Goal: Task Accomplishment & Management: Use online tool/utility

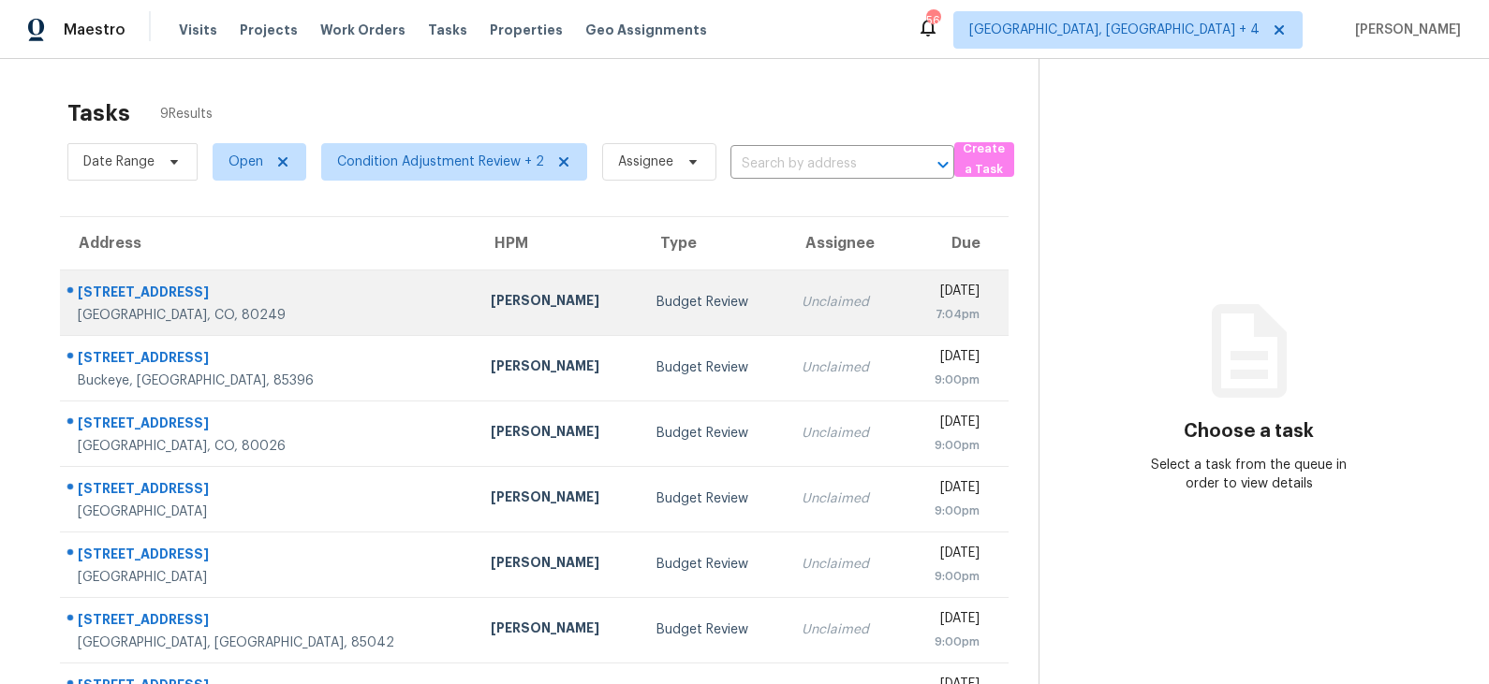
click at [656, 308] on div "Budget Review" at bounding box center [713, 302] width 115 height 19
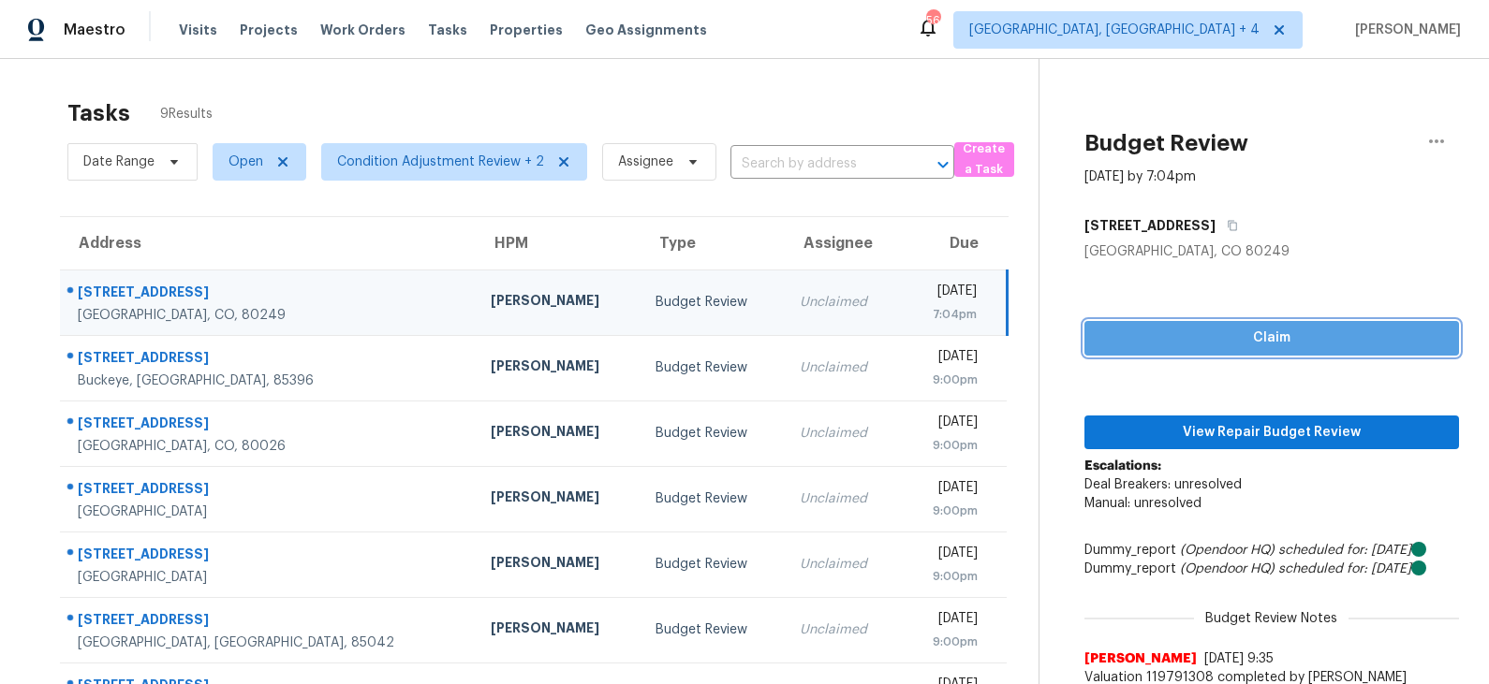
click at [1203, 340] on span "Claim" at bounding box center [1271, 338] width 345 height 23
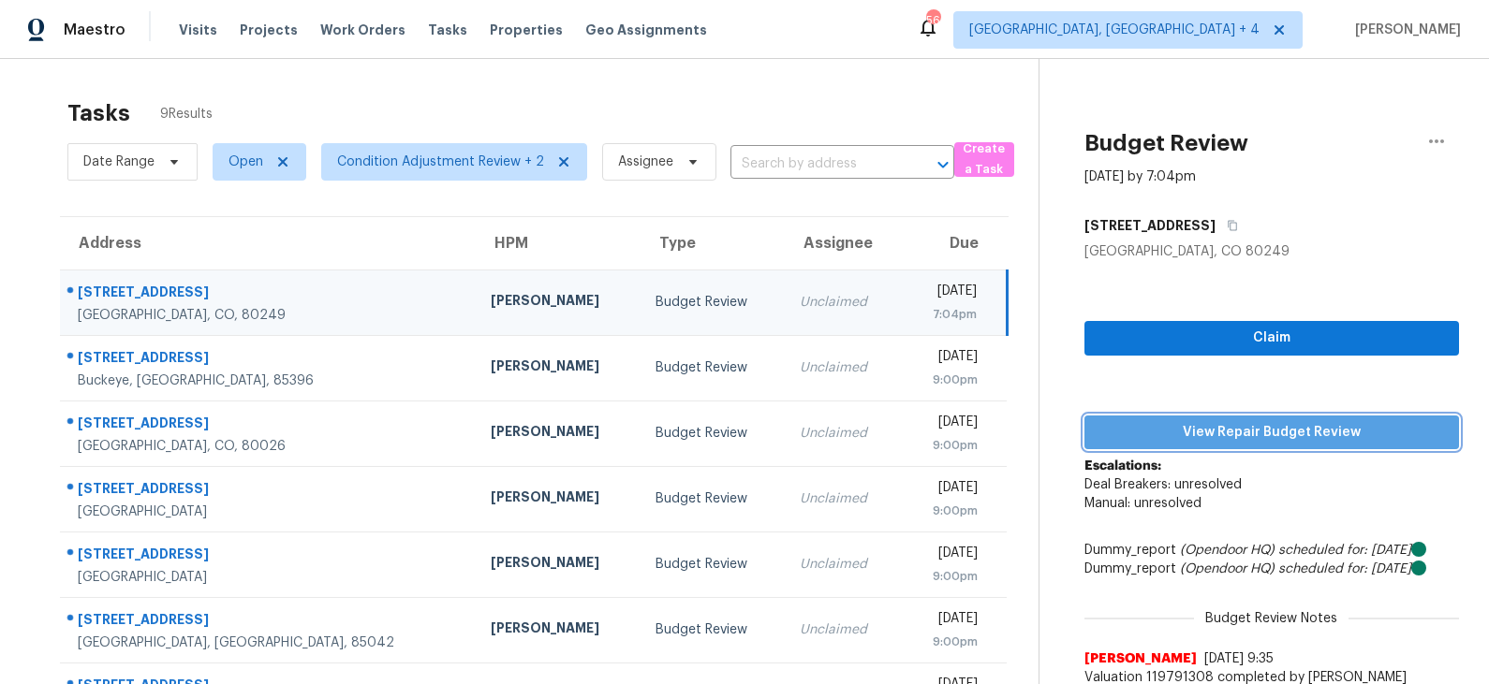
click at [1202, 429] on span "View Repair Budget Review" at bounding box center [1271, 432] width 345 height 23
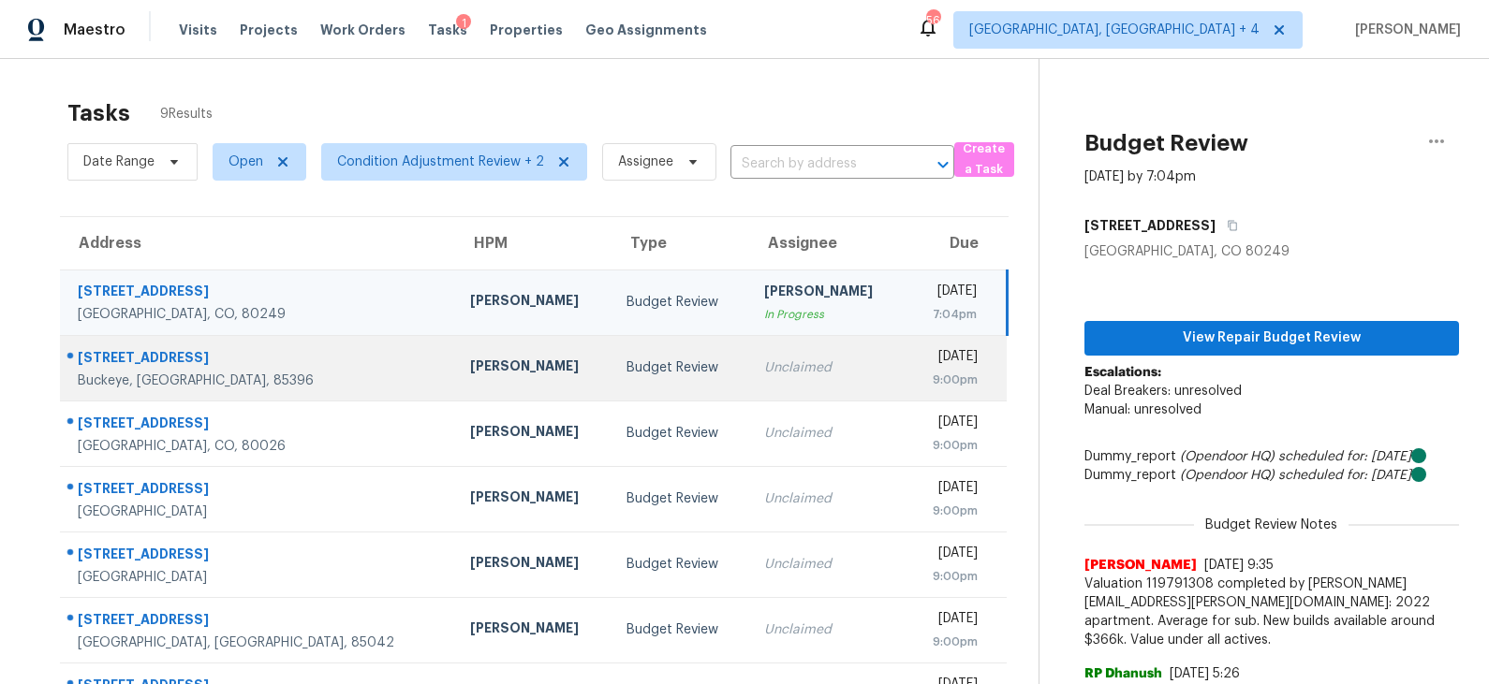
click at [749, 391] on td "Unclaimed" at bounding box center [827, 368] width 156 height 66
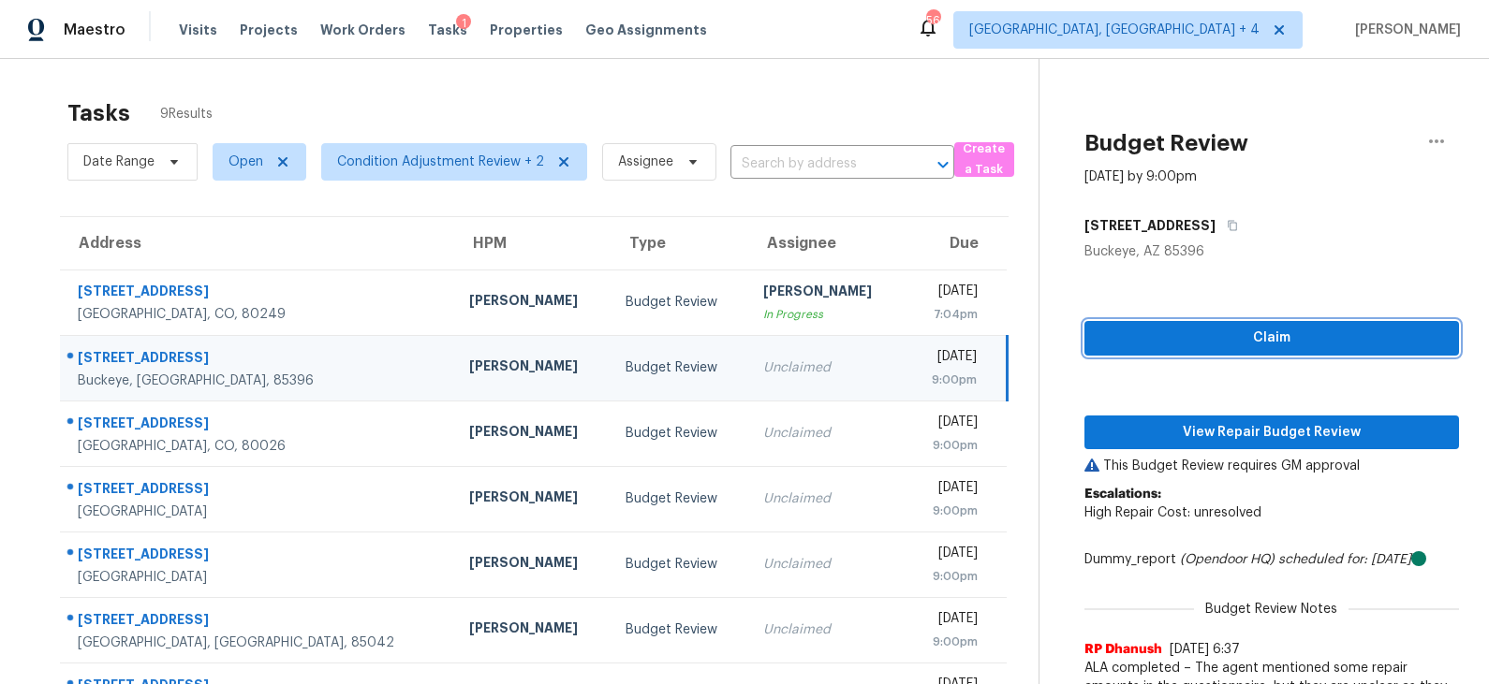
click at [1169, 333] on span "Claim" at bounding box center [1271, 338] width 345 height 23
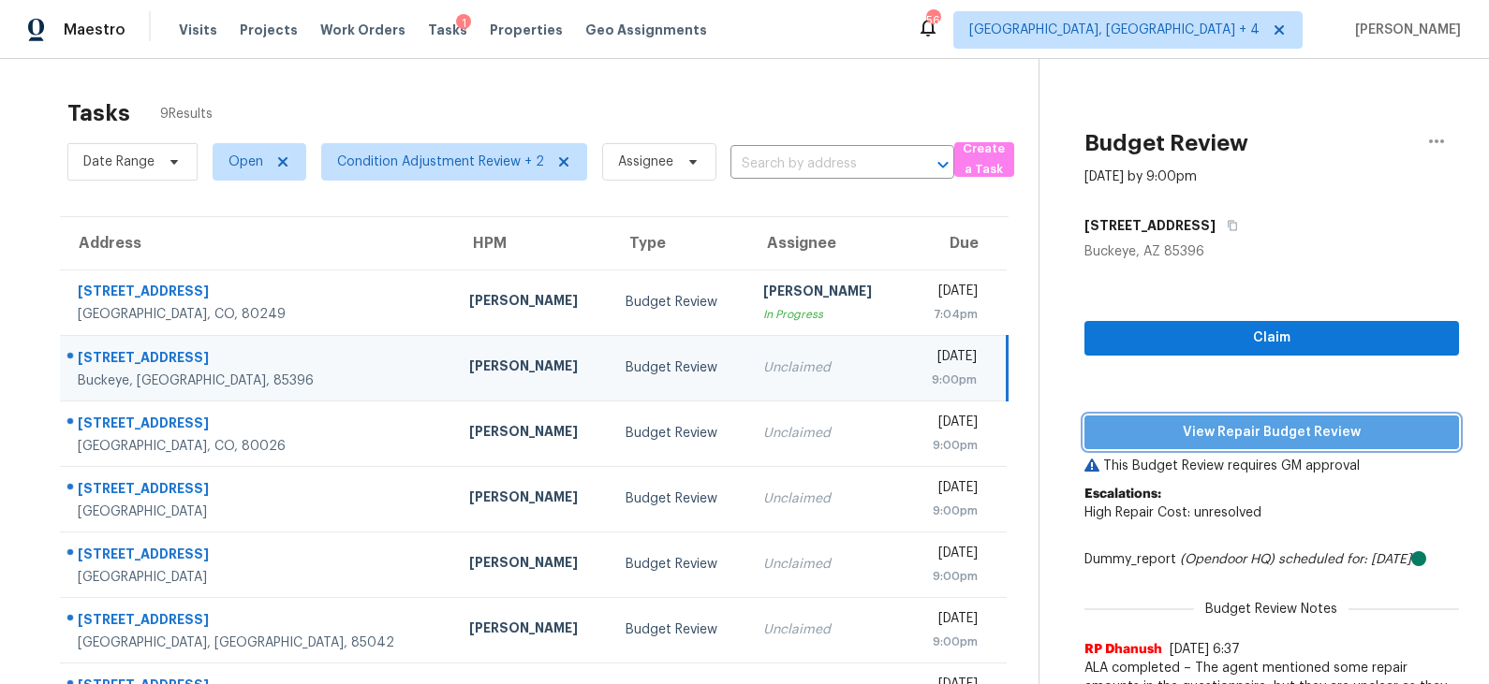
click at [1163, 433] on span "View Repair Budget Review" at bounding box center [1271, 432] width 345 height 23
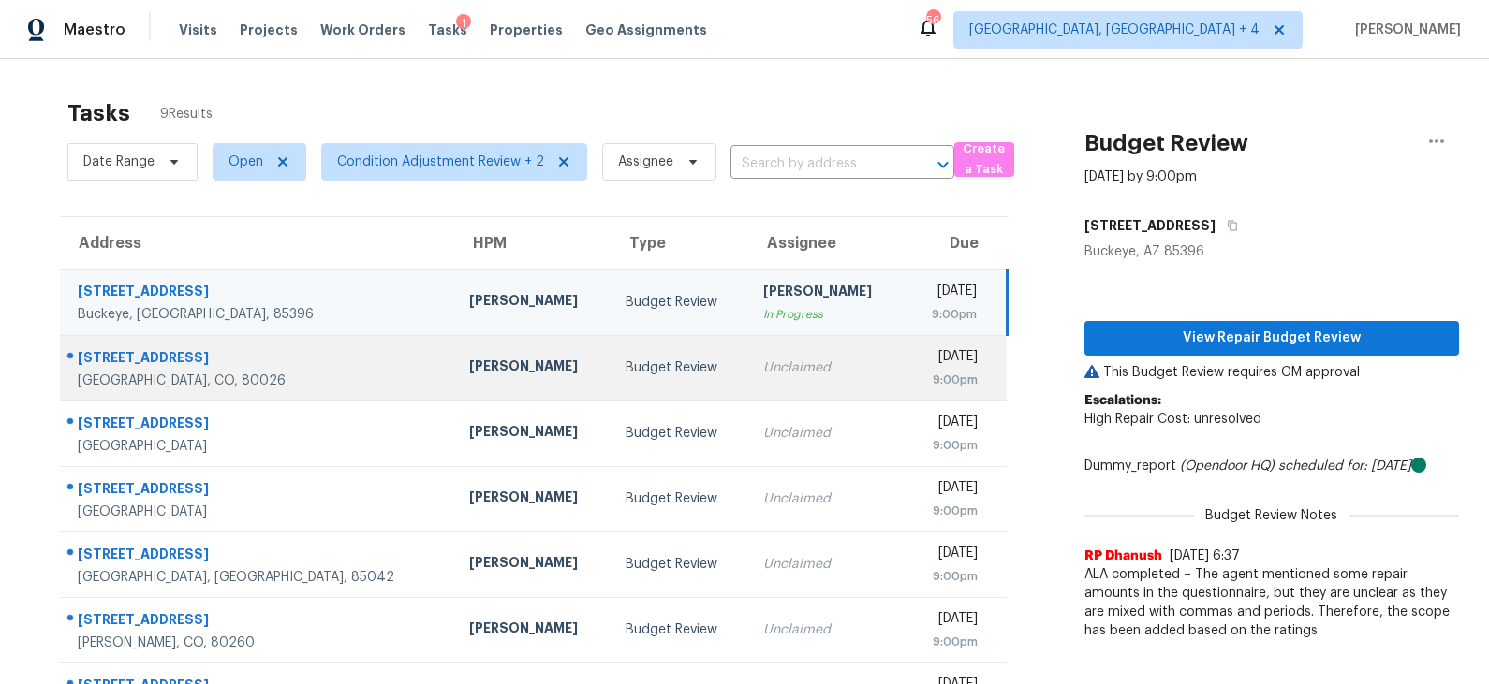
click at [625, 365] on div "Budget Review" at bounding box center [679, 368] width 108 height 19
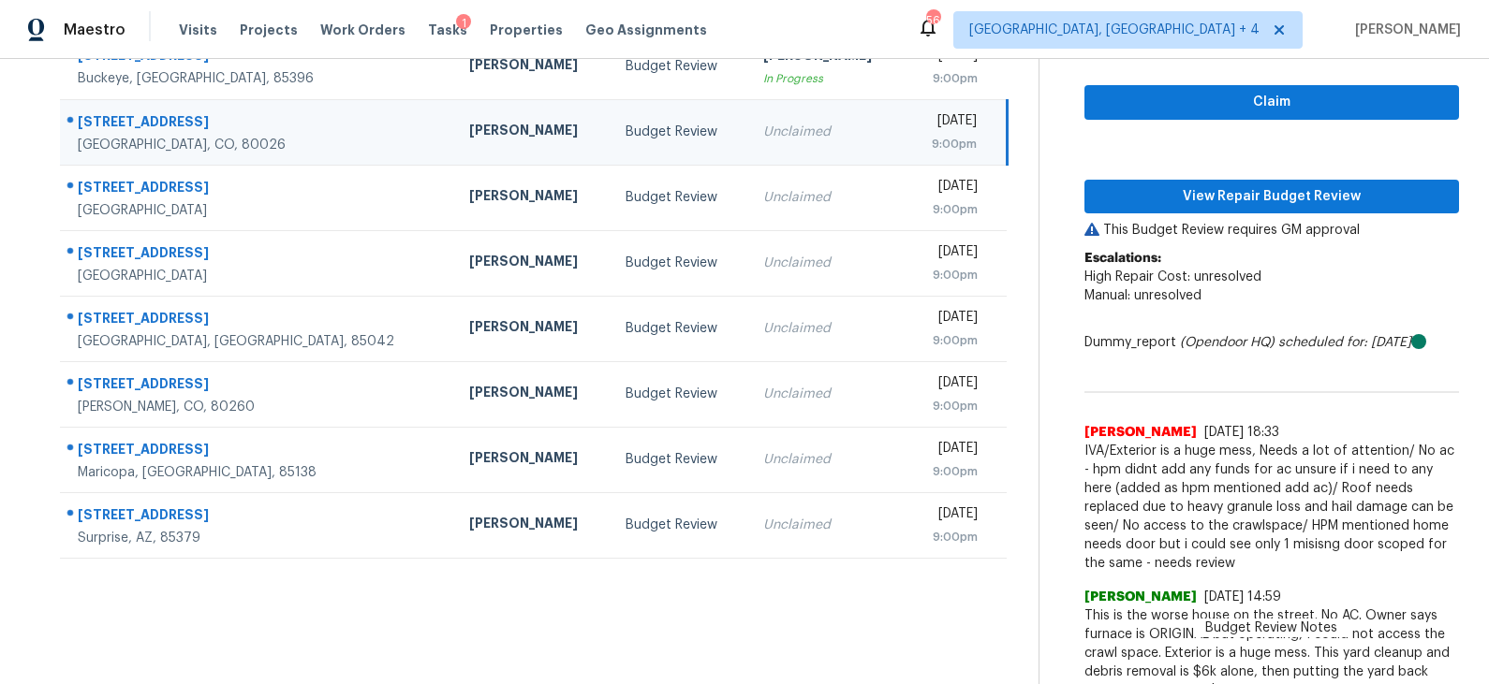
scroll to position [165, 0]
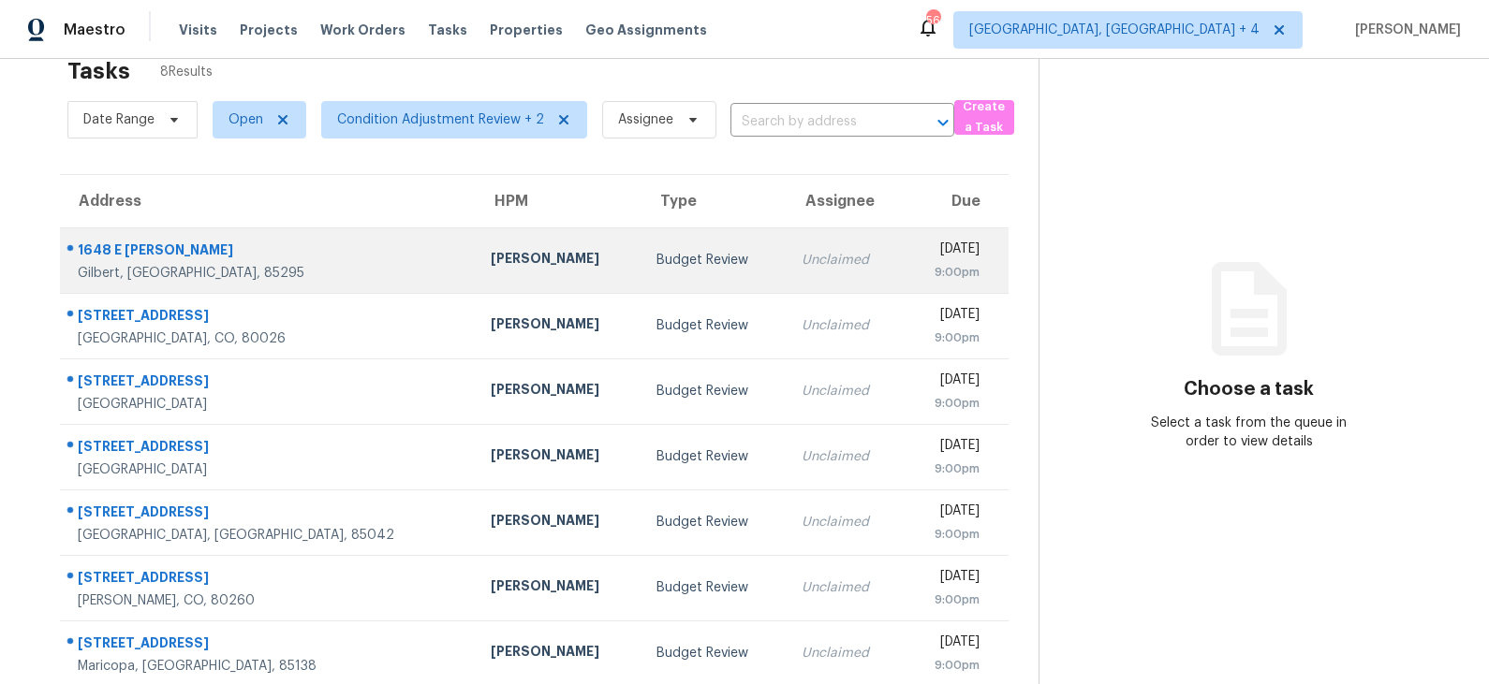
scroll to position [124, 0]
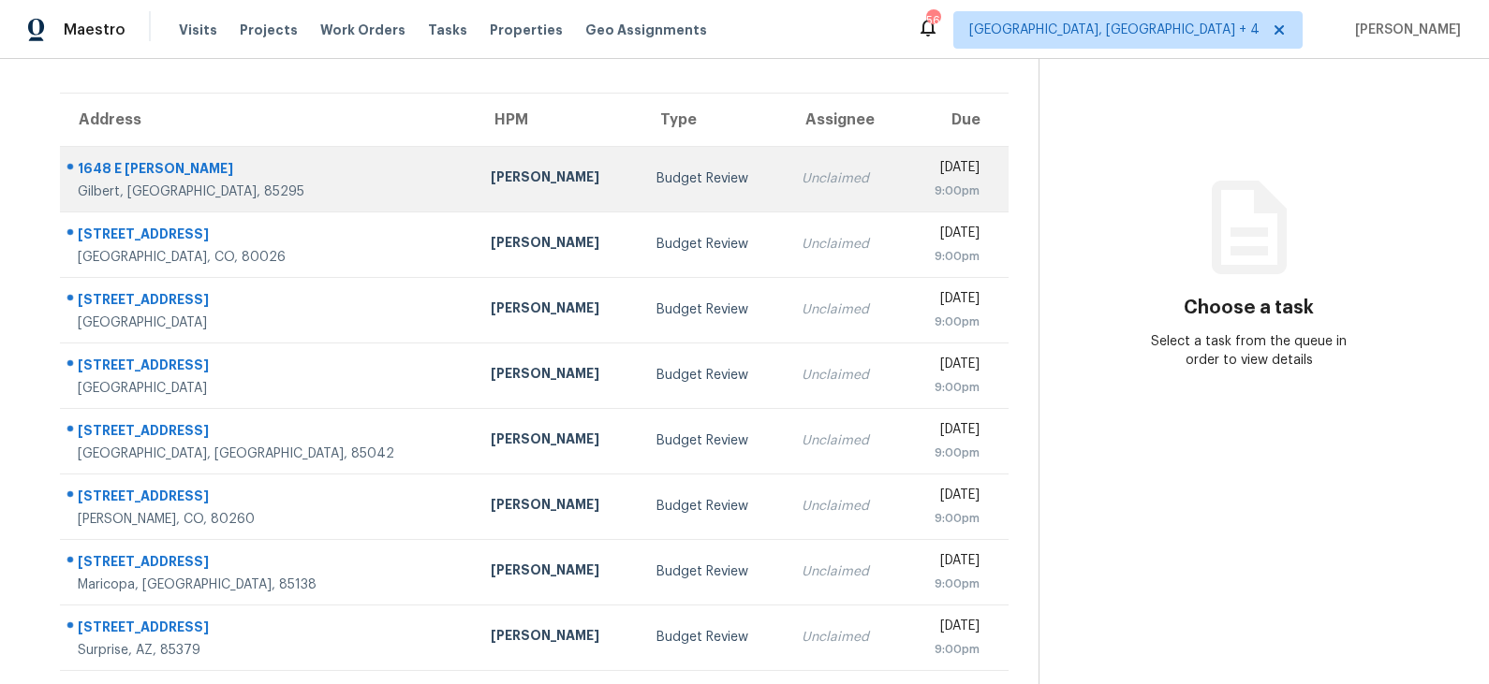
click at [641, 193] on td "Budget Review" at bounding box center [713, 179] width 145 height 66
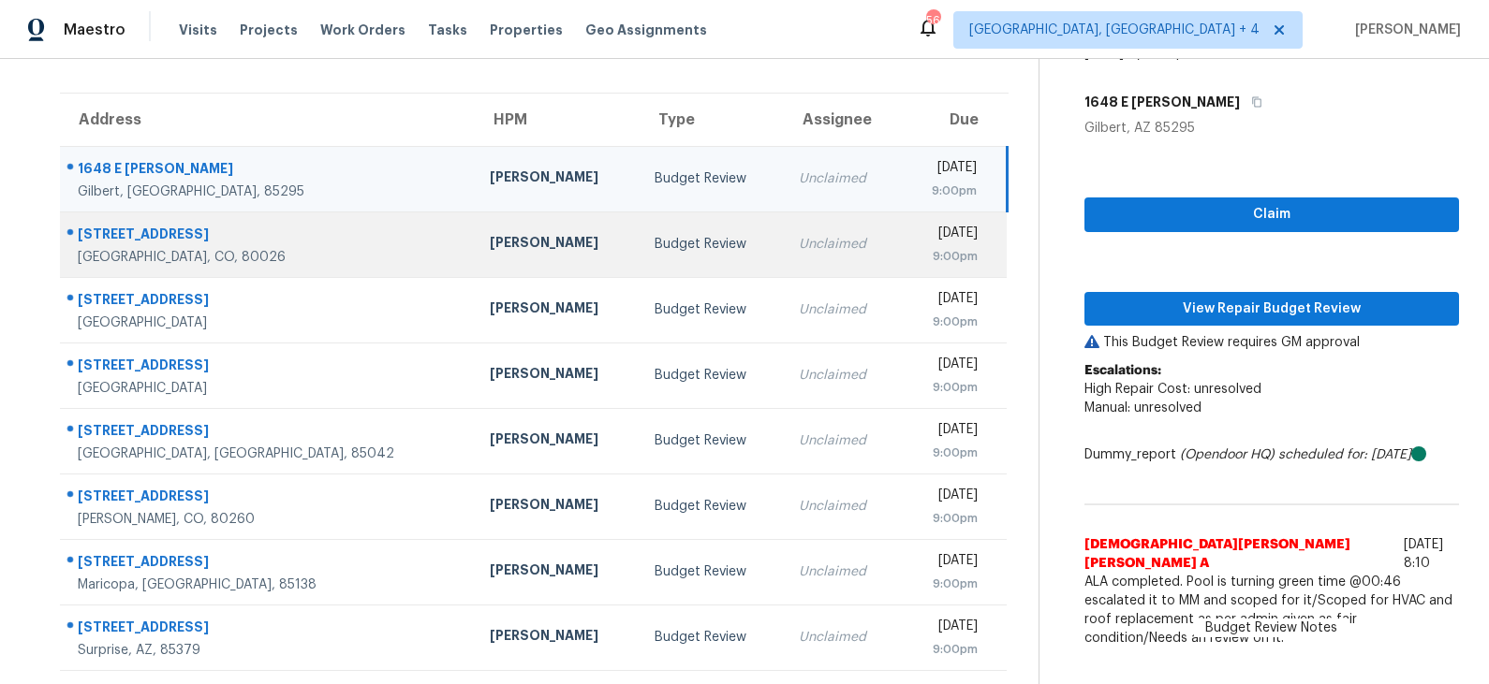
click at [654, 237] on div "Budget Review" at bounding box center [711, 244] width 114 height 19
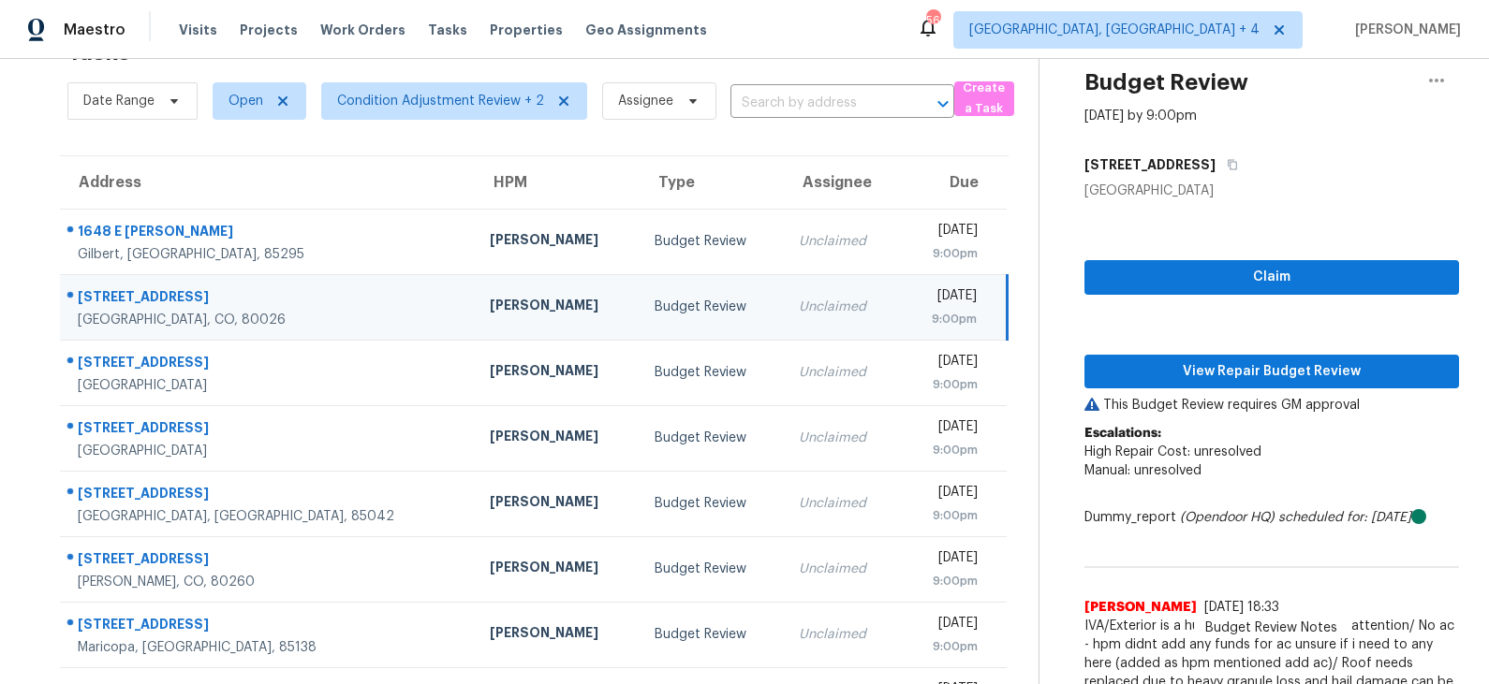
scroll to position [0, 0]
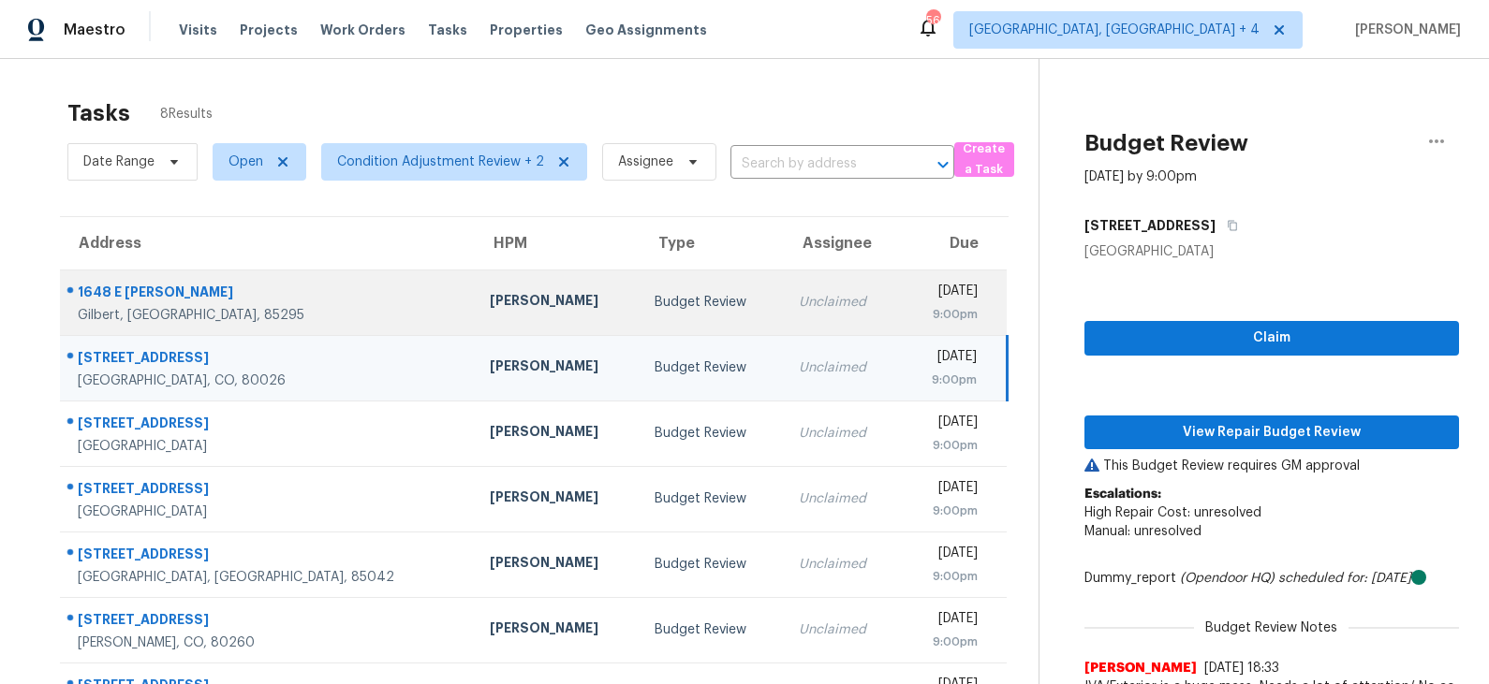
click at [654, 309] on div "Budget Review" at bounding box center [711, 302] width 114 height 19
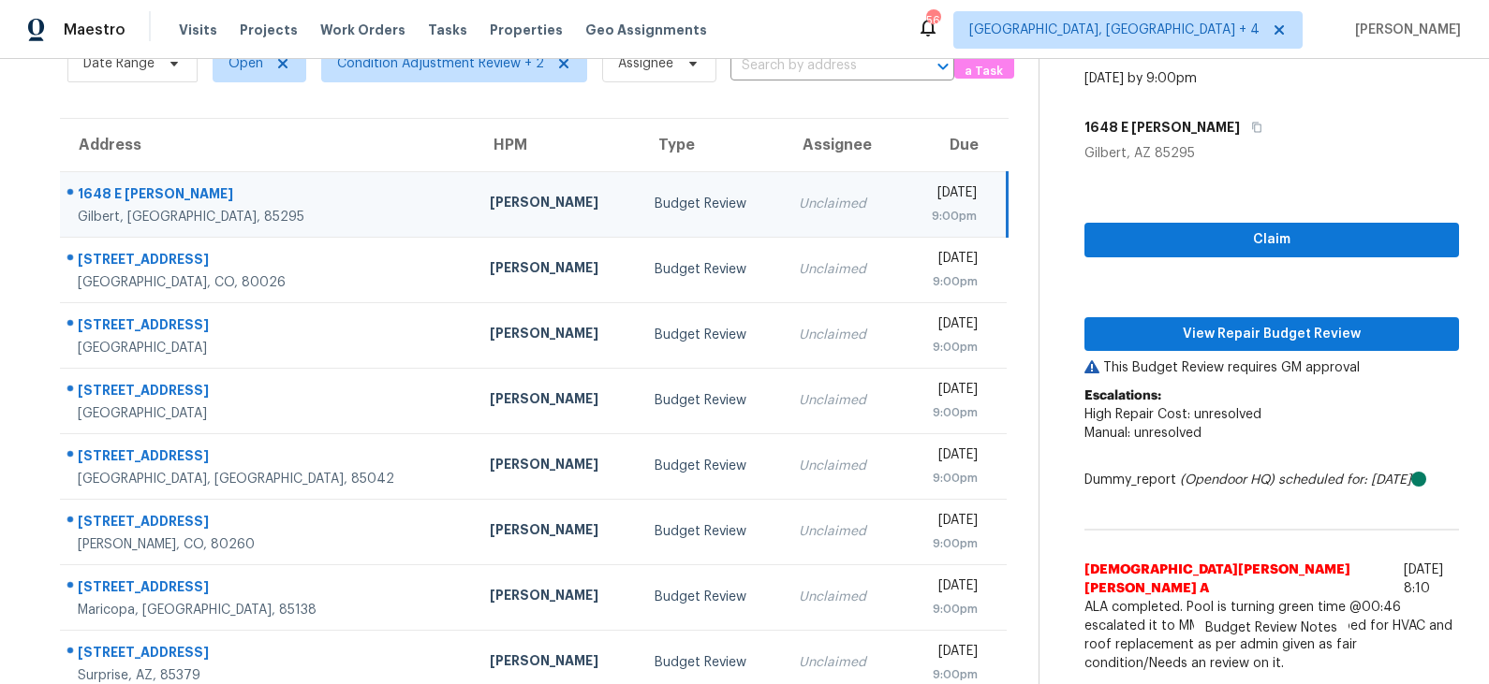
scroll to position [124, 0]
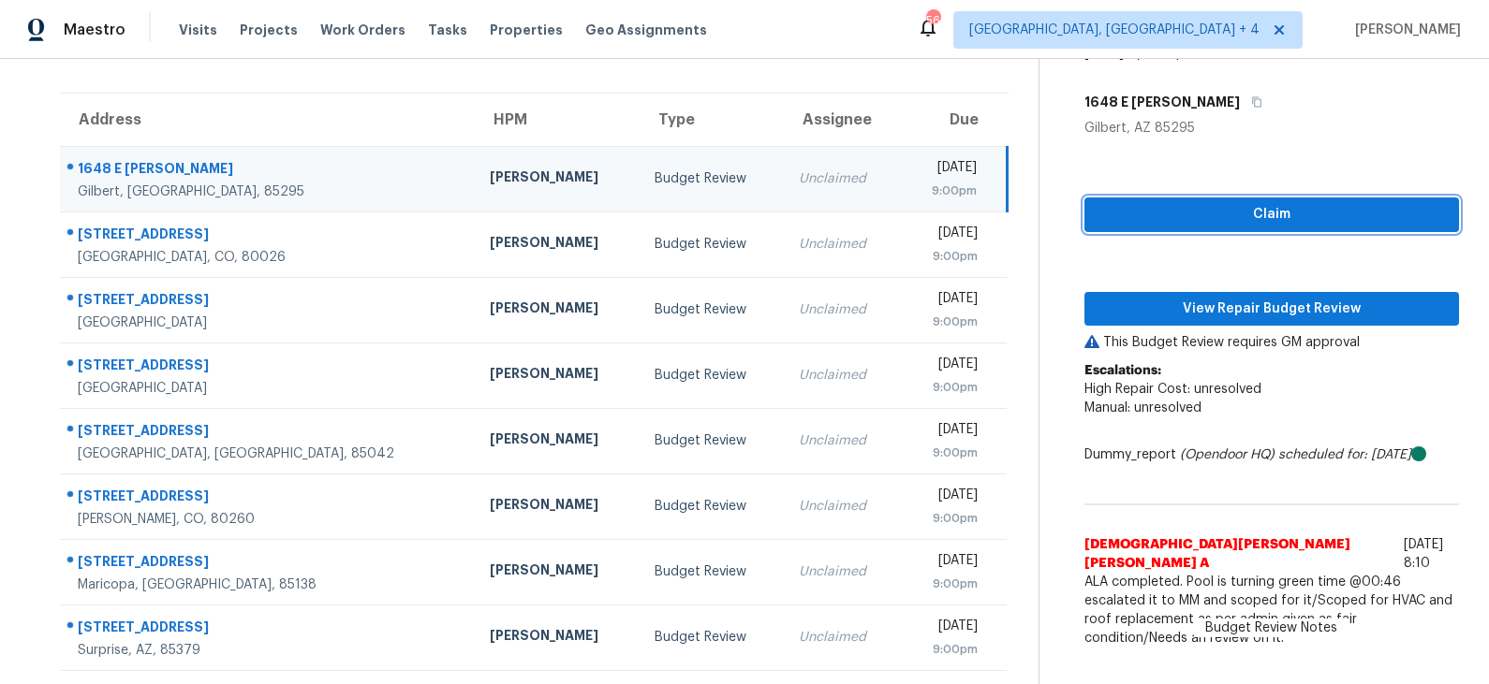
click at [1197, 208] on span "Claim" at bounding box center [1271, 214] width 345 height 23
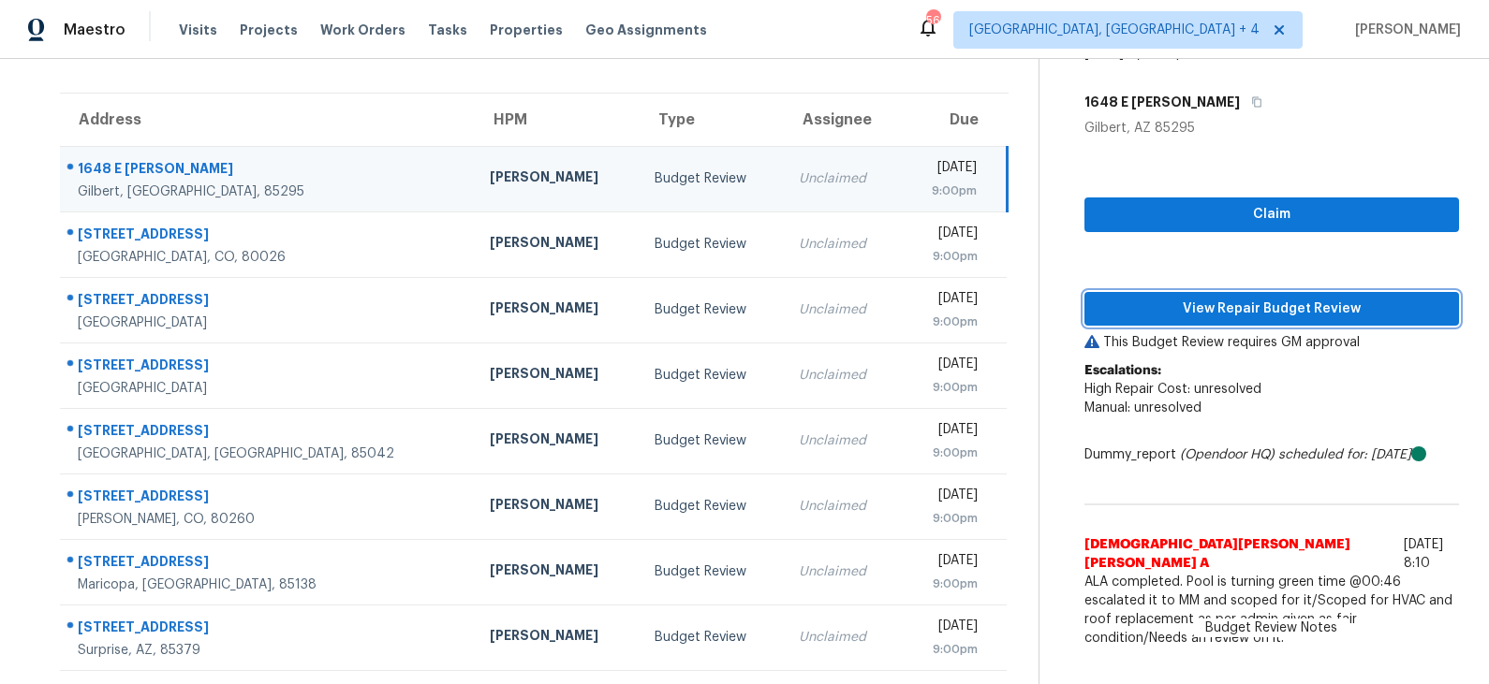
click at [1182, 310] on span "View Repair Budget Review" at bounding box center [1271, 309] width 345 height 23
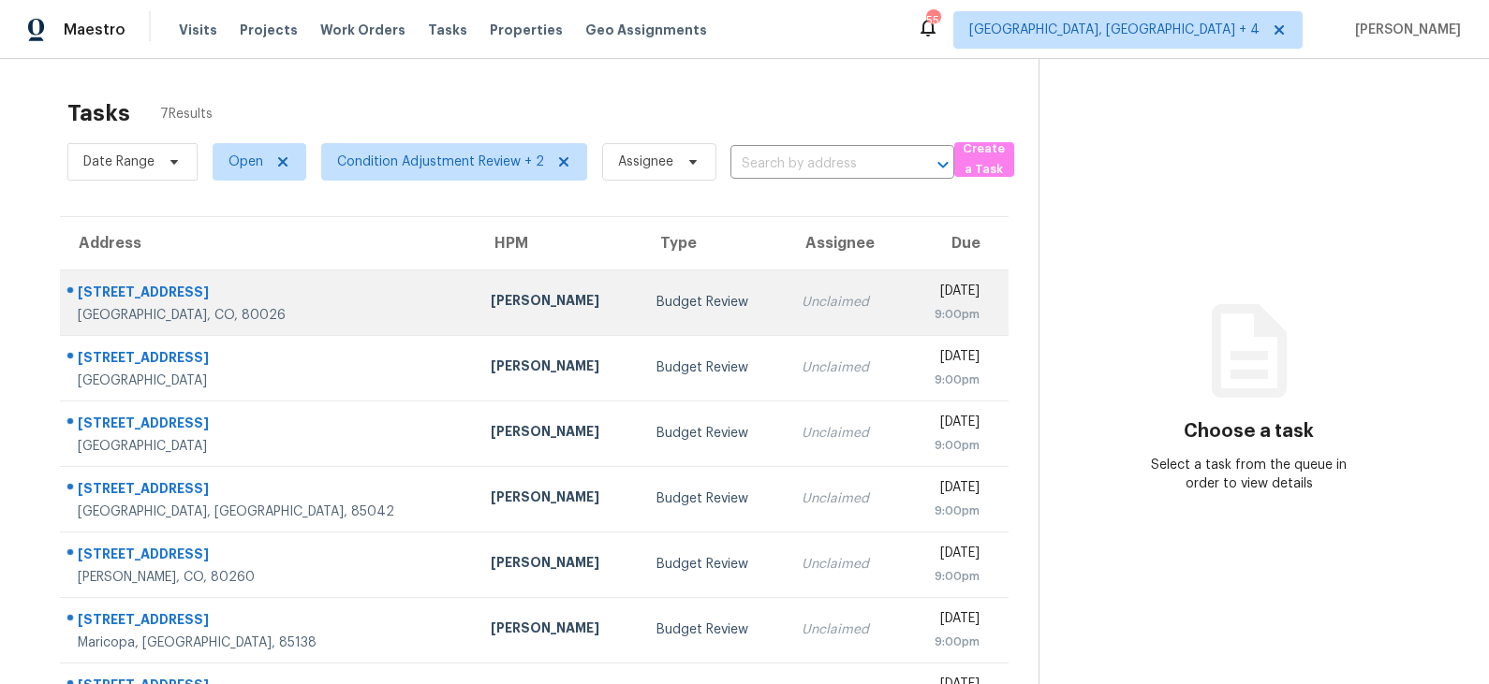
click at [641, 287] on td "Budget Review" at bounding box center [713, 303] width 145 height 66
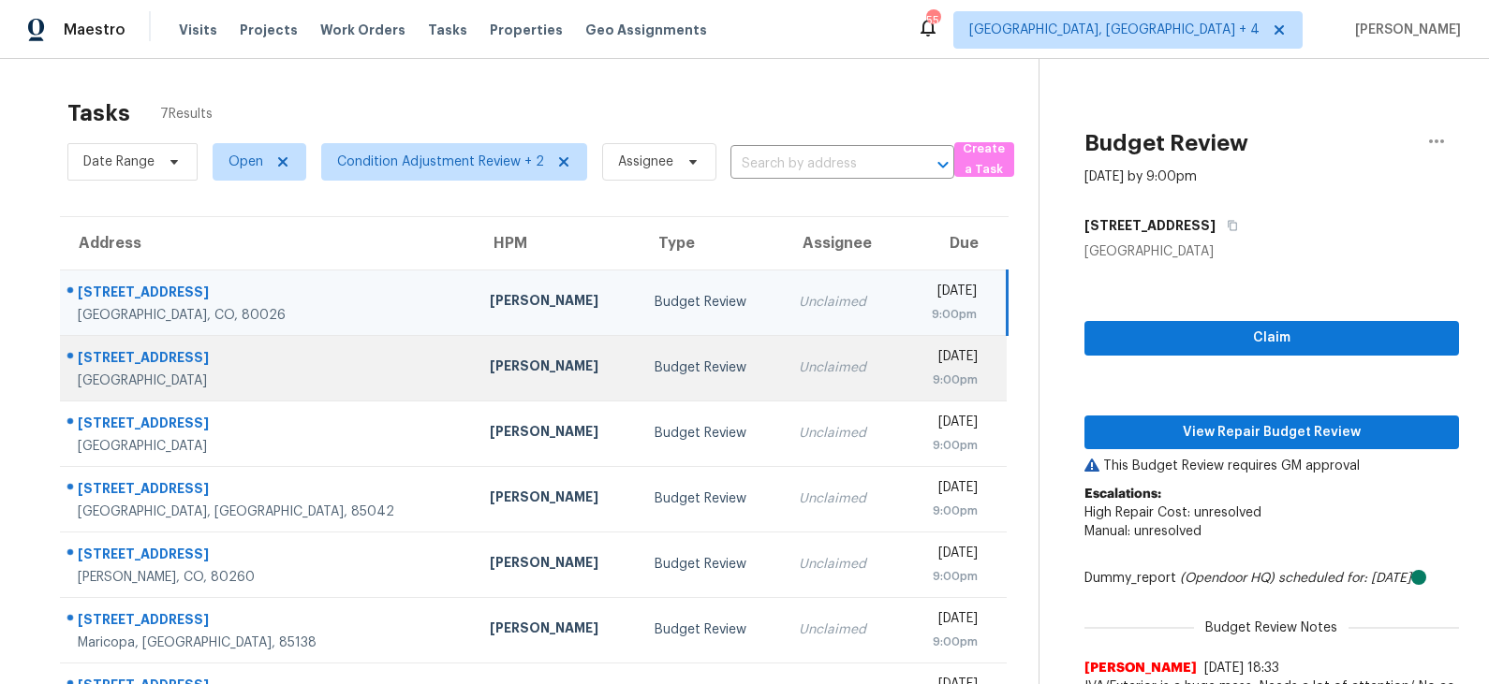
click at [654, 359] on div "Budget Review" at bounding box center [711, 368] width 114 height 19
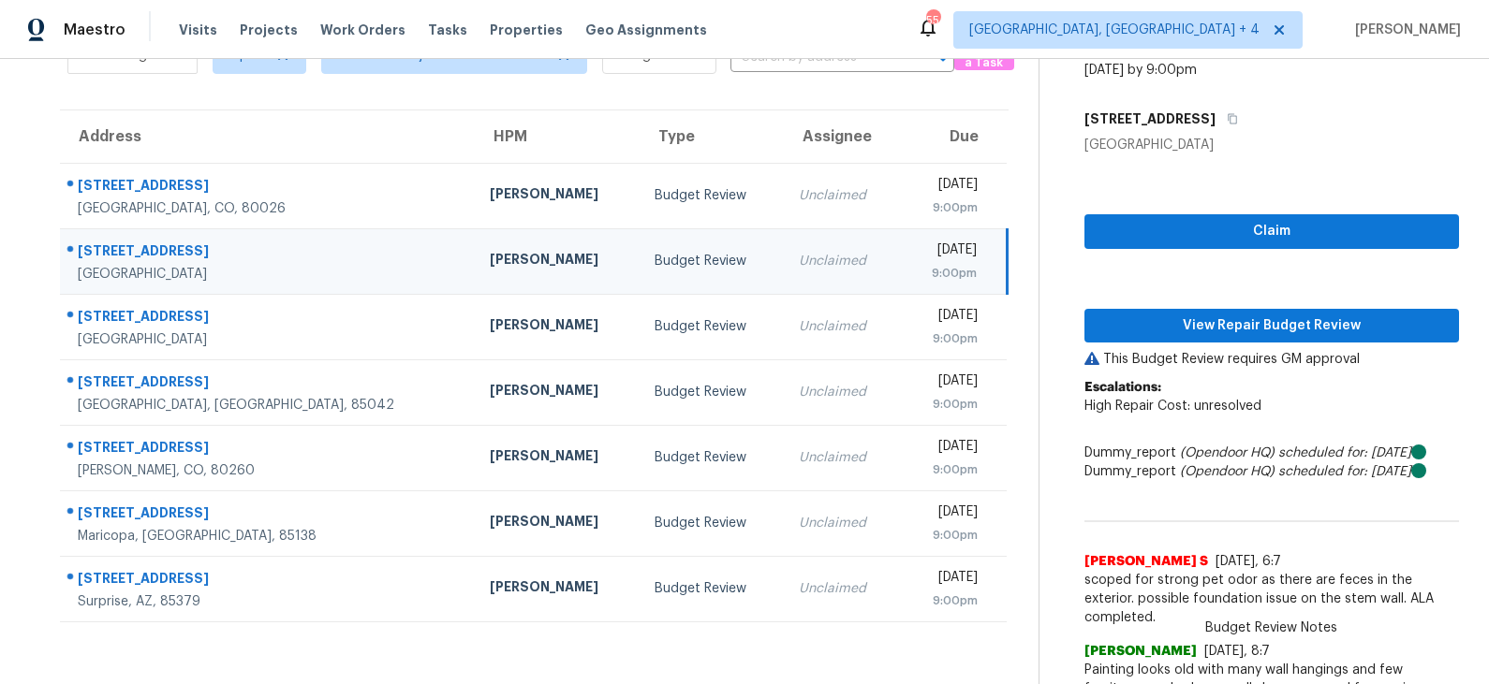
scroll to position [104, 0]
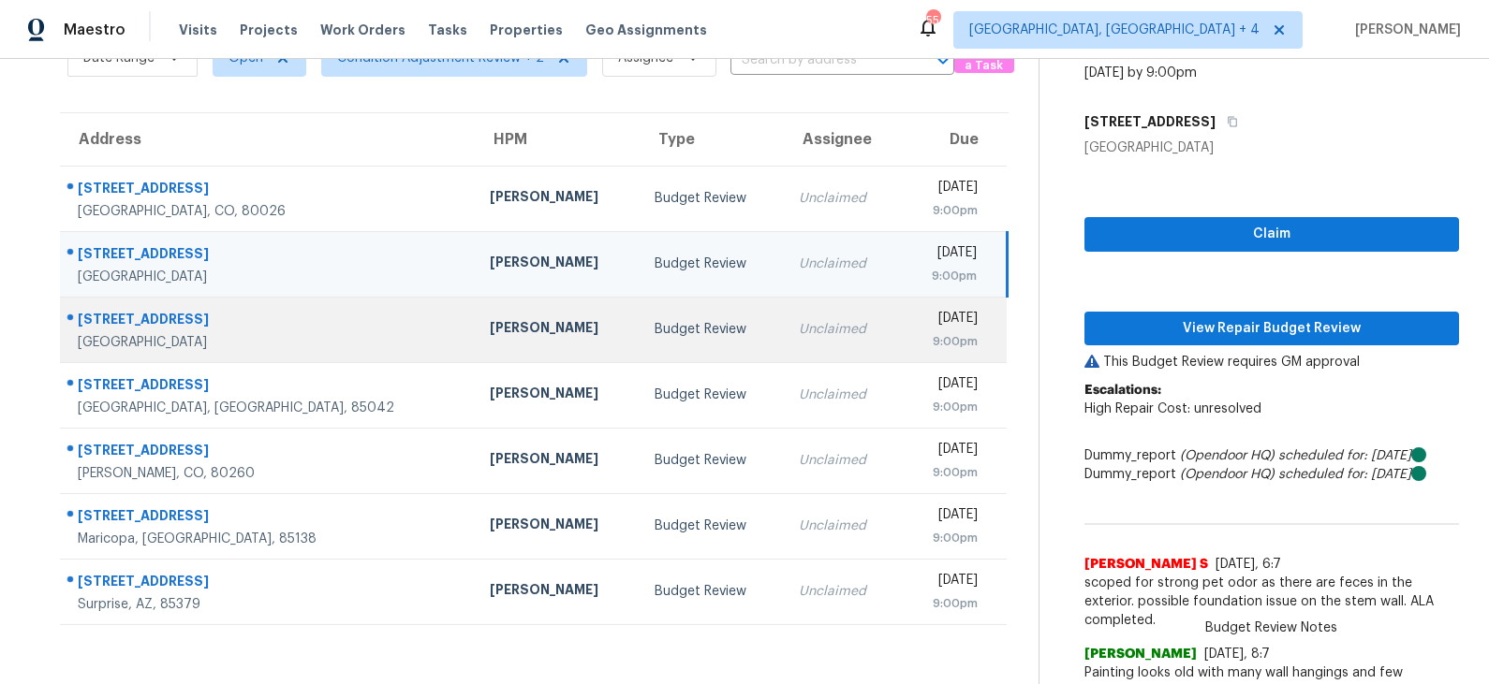
click at [654, 334] on div "Budget Review" at bounding box center [711, 329] width 114 height 19
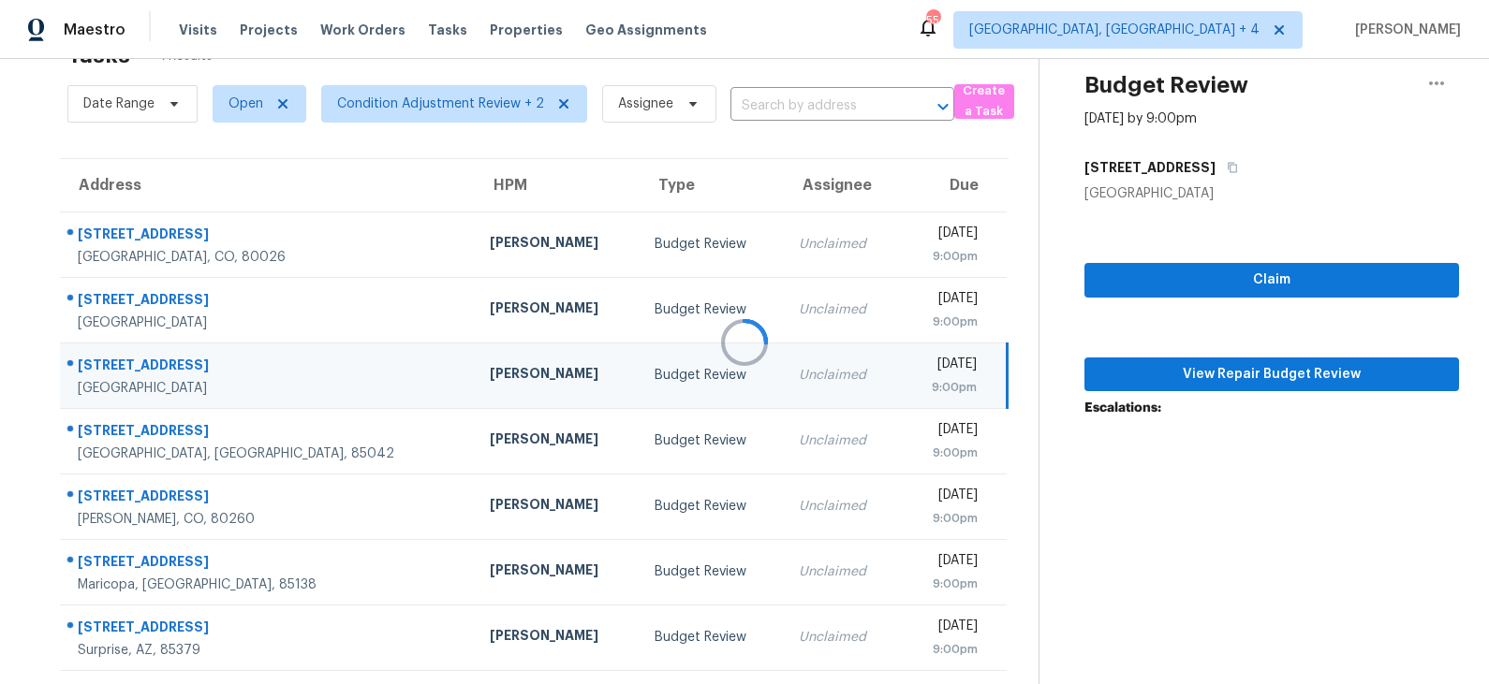
scroll to position [101, 0]
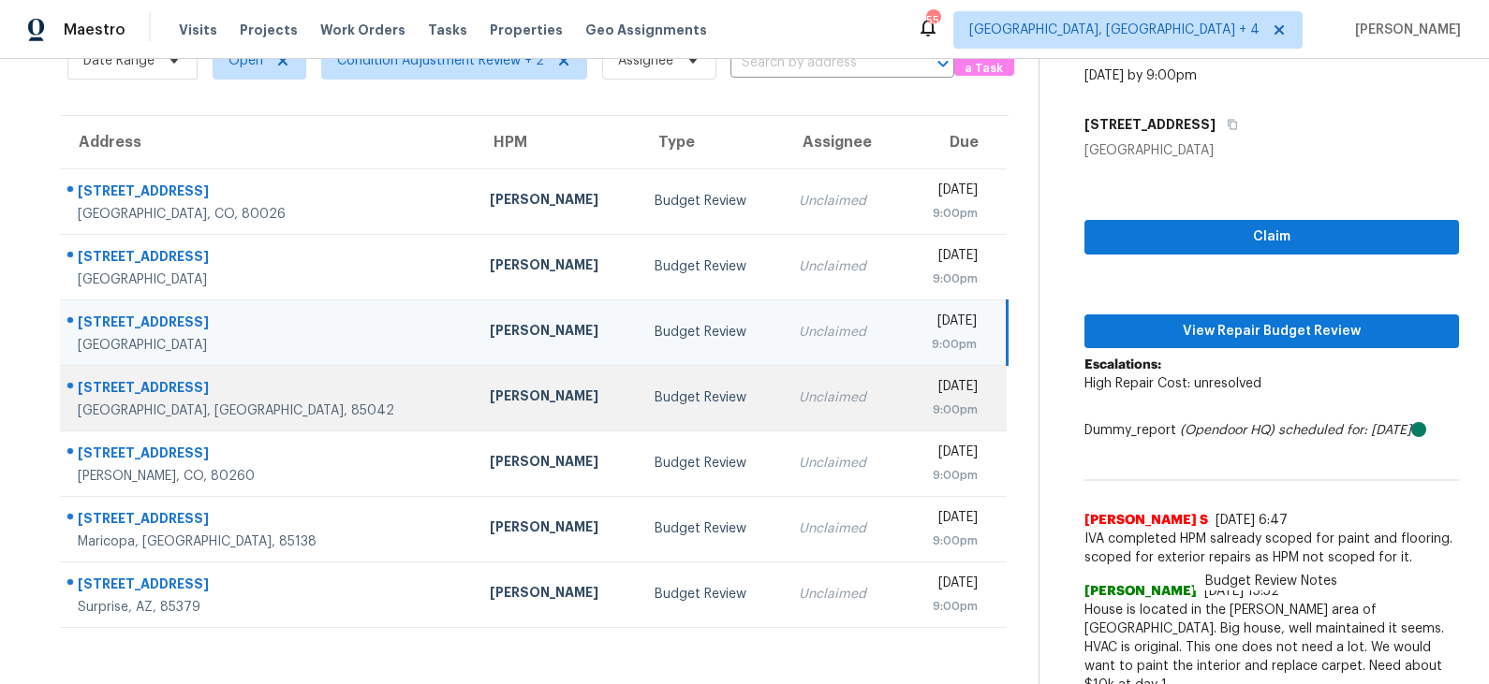
click at [654, 393] on div "Budget Review" at bounding box center [711, 398] width 114 height 19
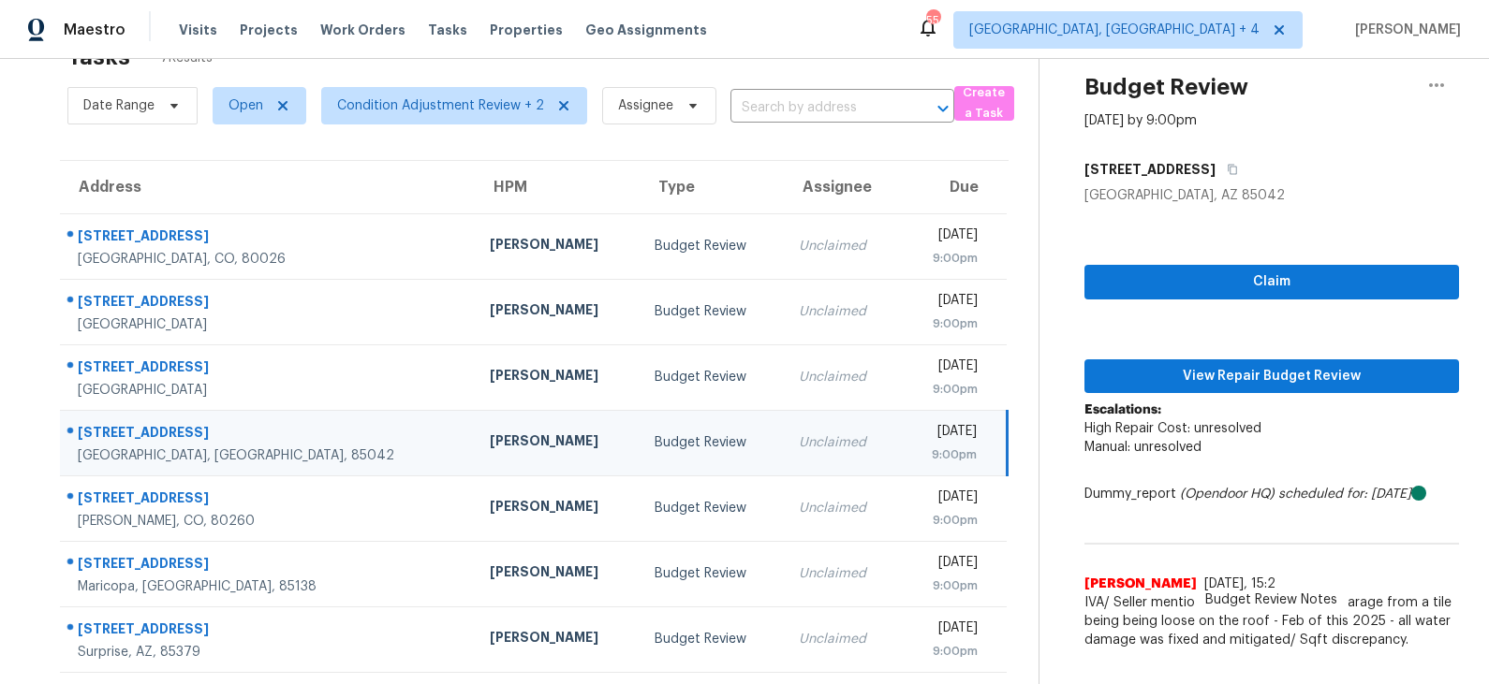
scroll to position [58, 0]
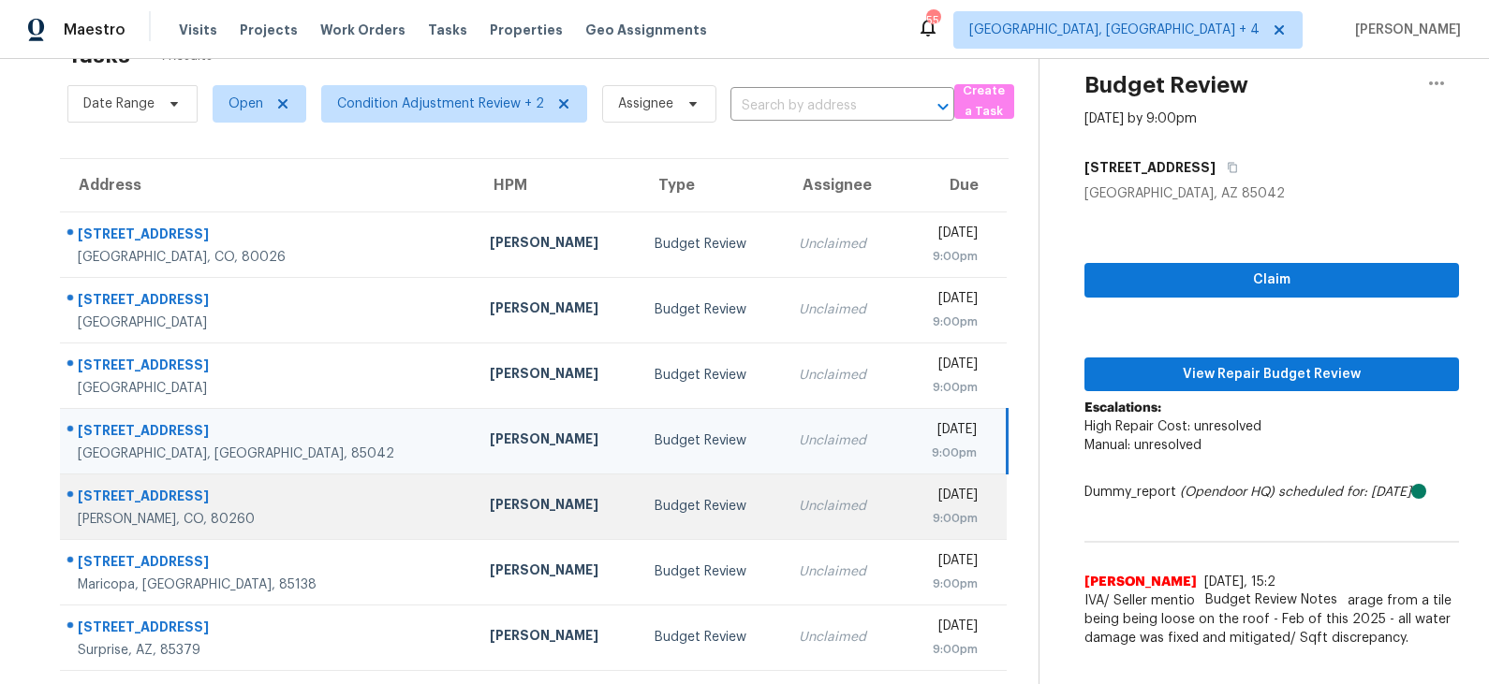
click at [639, 523] on td "Budget Review" at bounding box center [711, 507] width 144 height 66
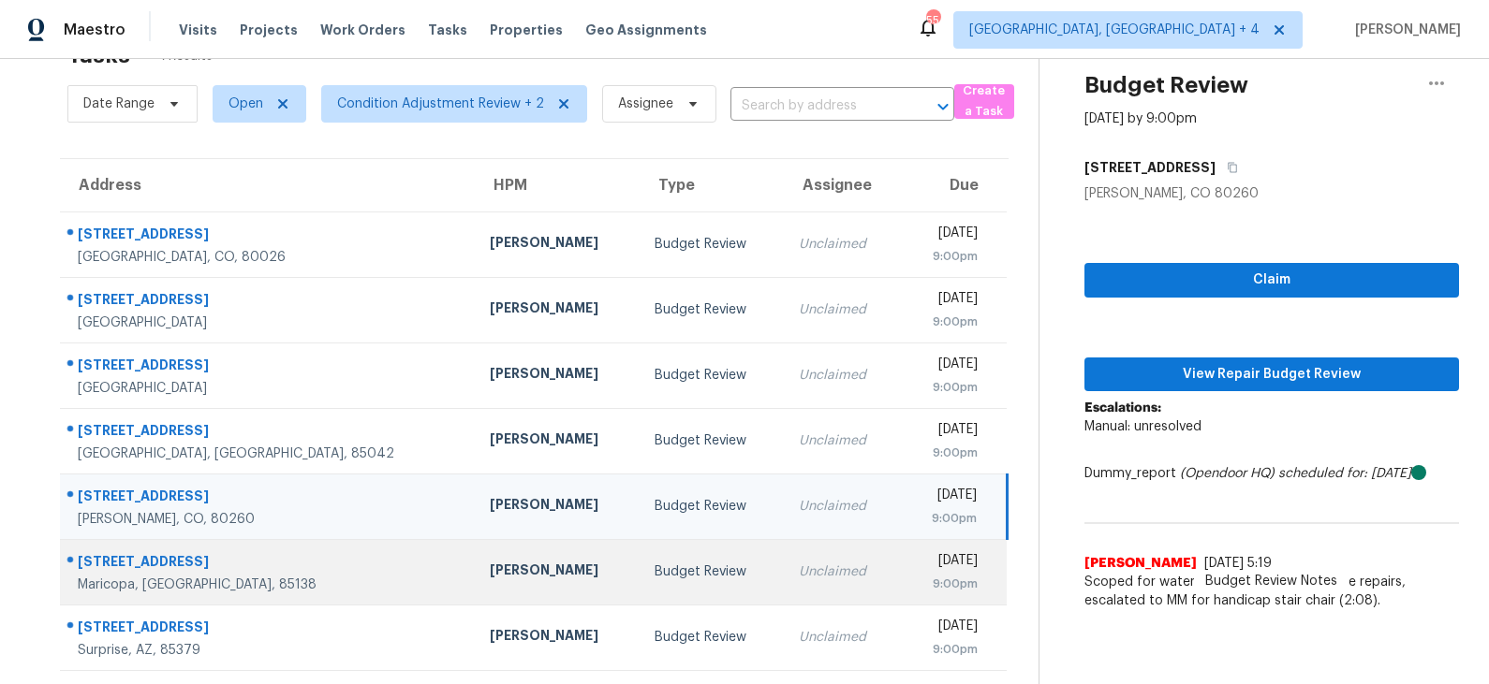
click at [654, 576] on div "Budget Review" at bounding box center [711, 572] width 114 height 19
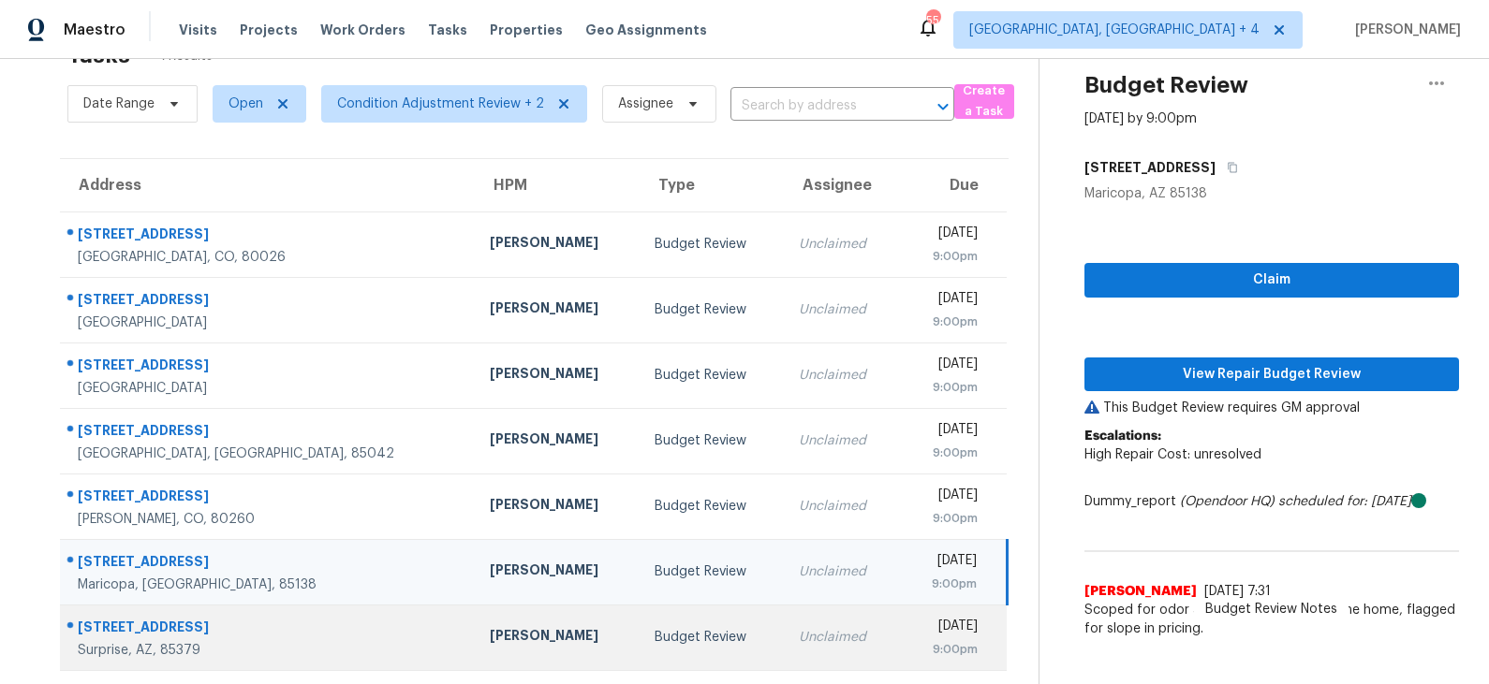
click at [654, 637] on div "Budget Review" at bounding box center [711, 637] width 114 height 19
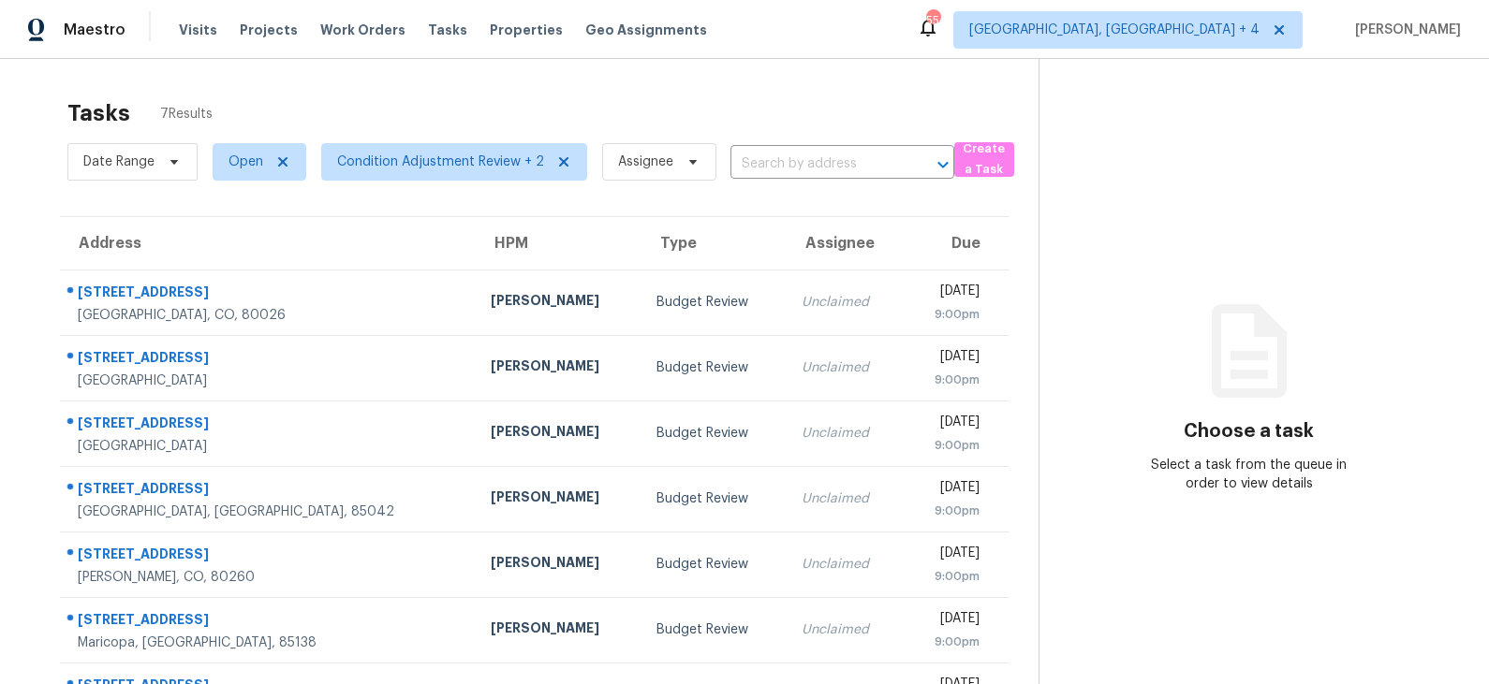
click at [656, 360] on div "Budget Review" at bounding box center [713, 368] width 115 height 19
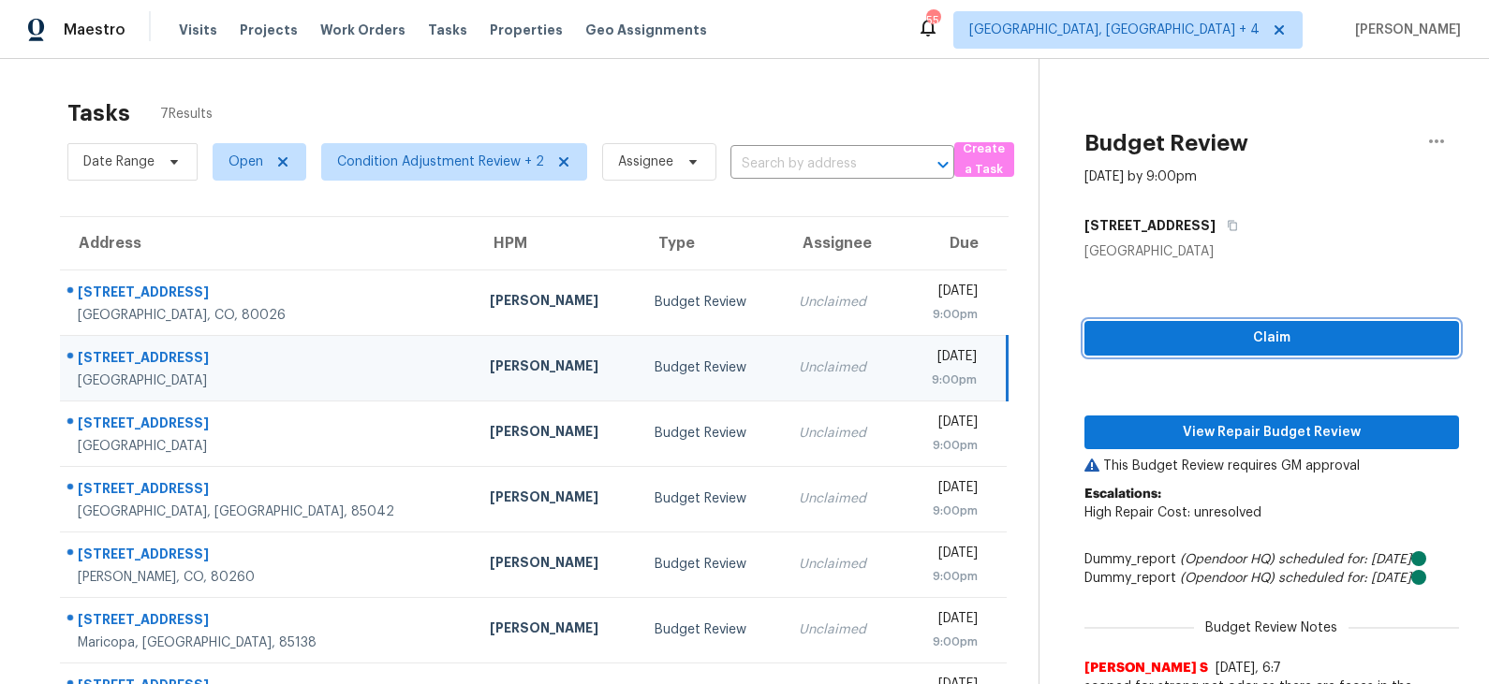
click at [1215, 342] on span "Claim" at bounding box center [1271, 338] width 345 height 23
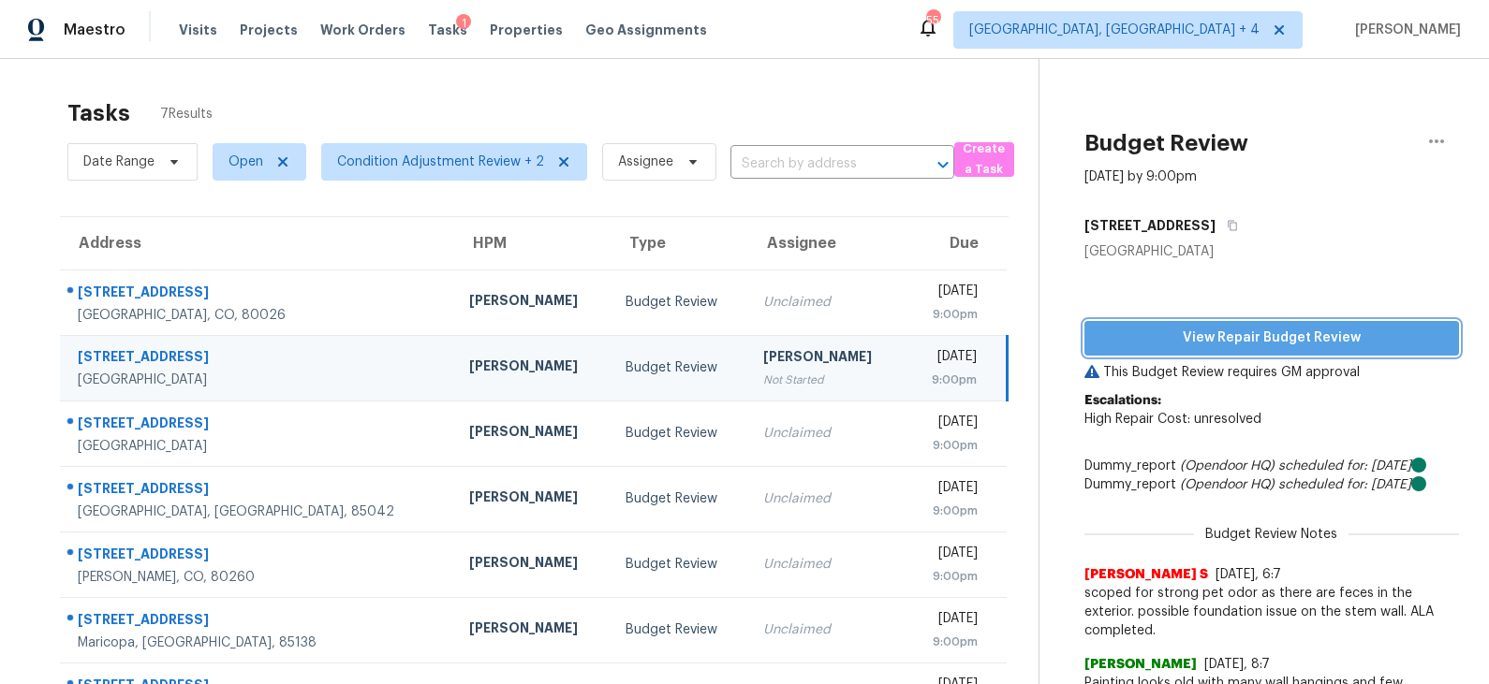
click at [1202, 338] on span "View Repair Budget Review" at bounding box center [1271, 338] width 345 height 23
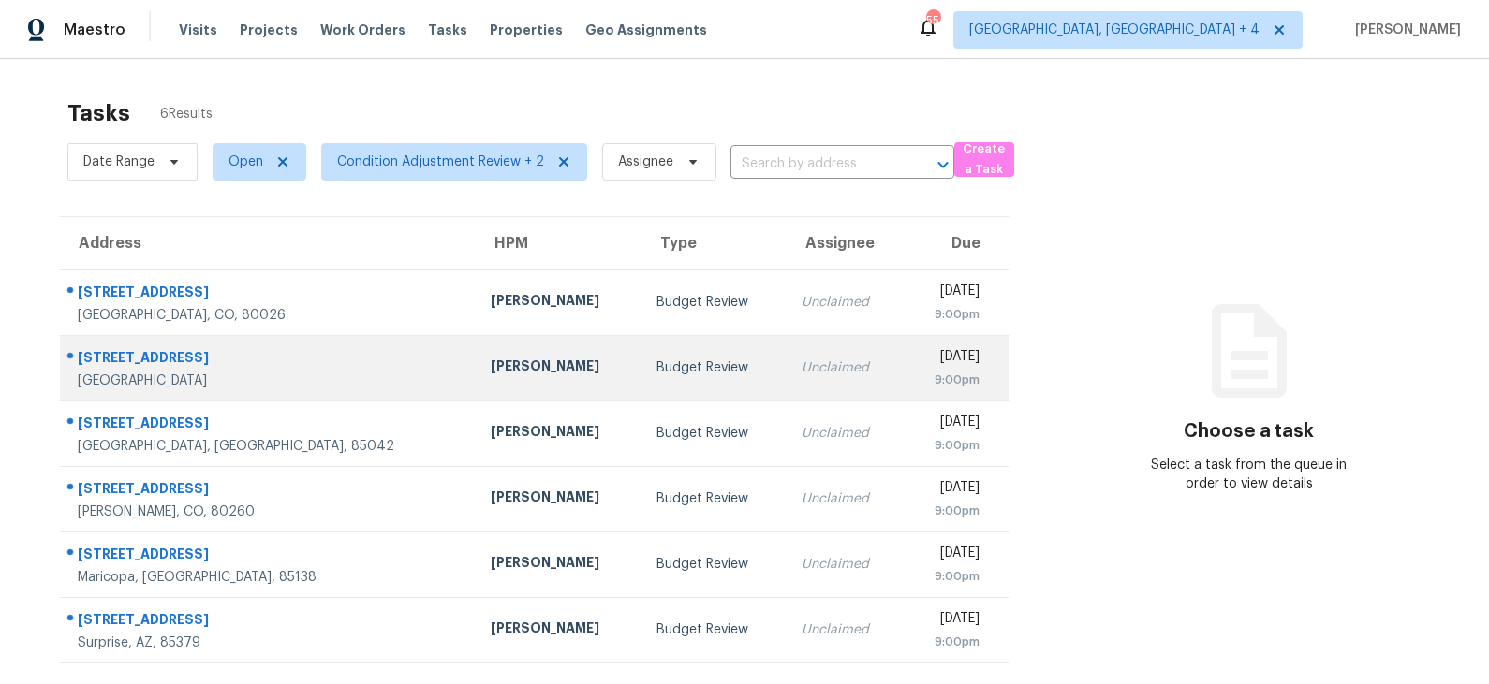
click at [656, 371] on div "Budget Review" at bounding box center [713, 368] width 115 height 19
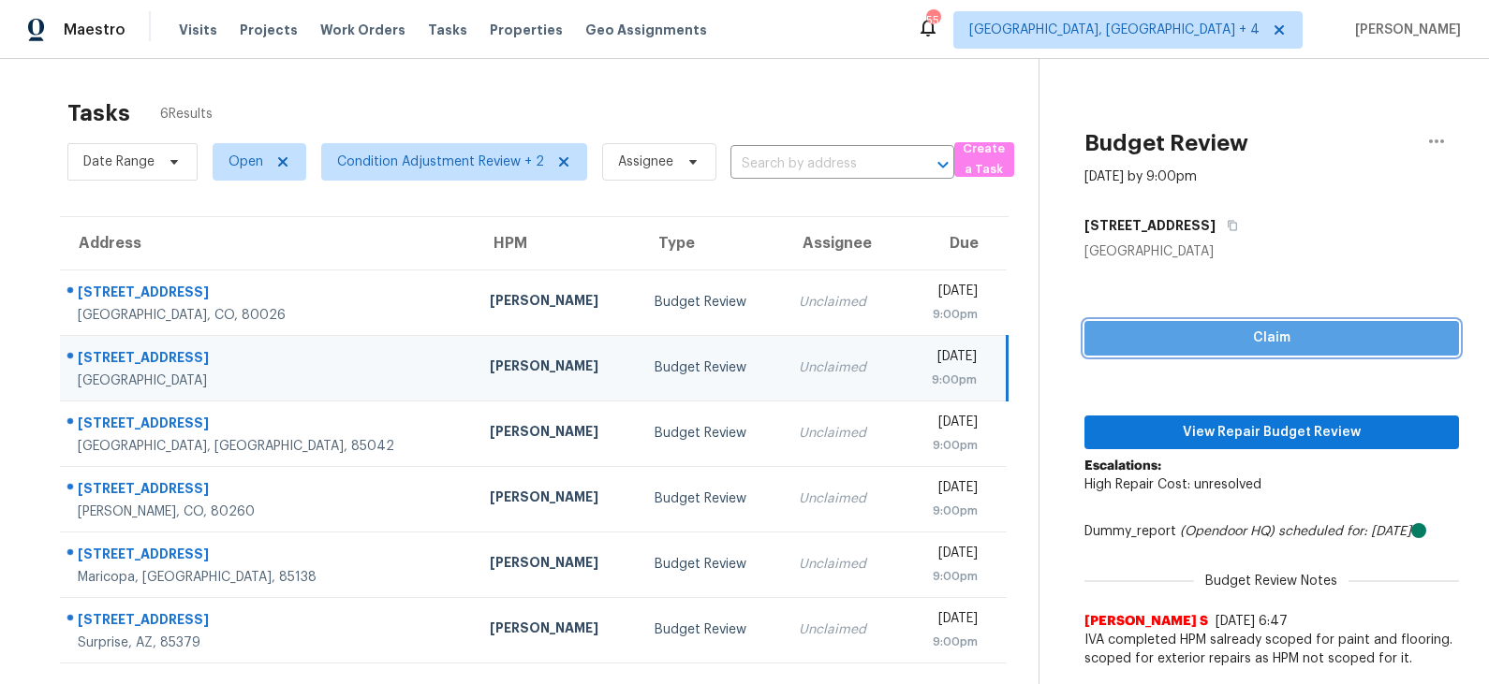
click at [1227, 345] on span "Claim" at bounding box center [1271, 338] width 345 height 23
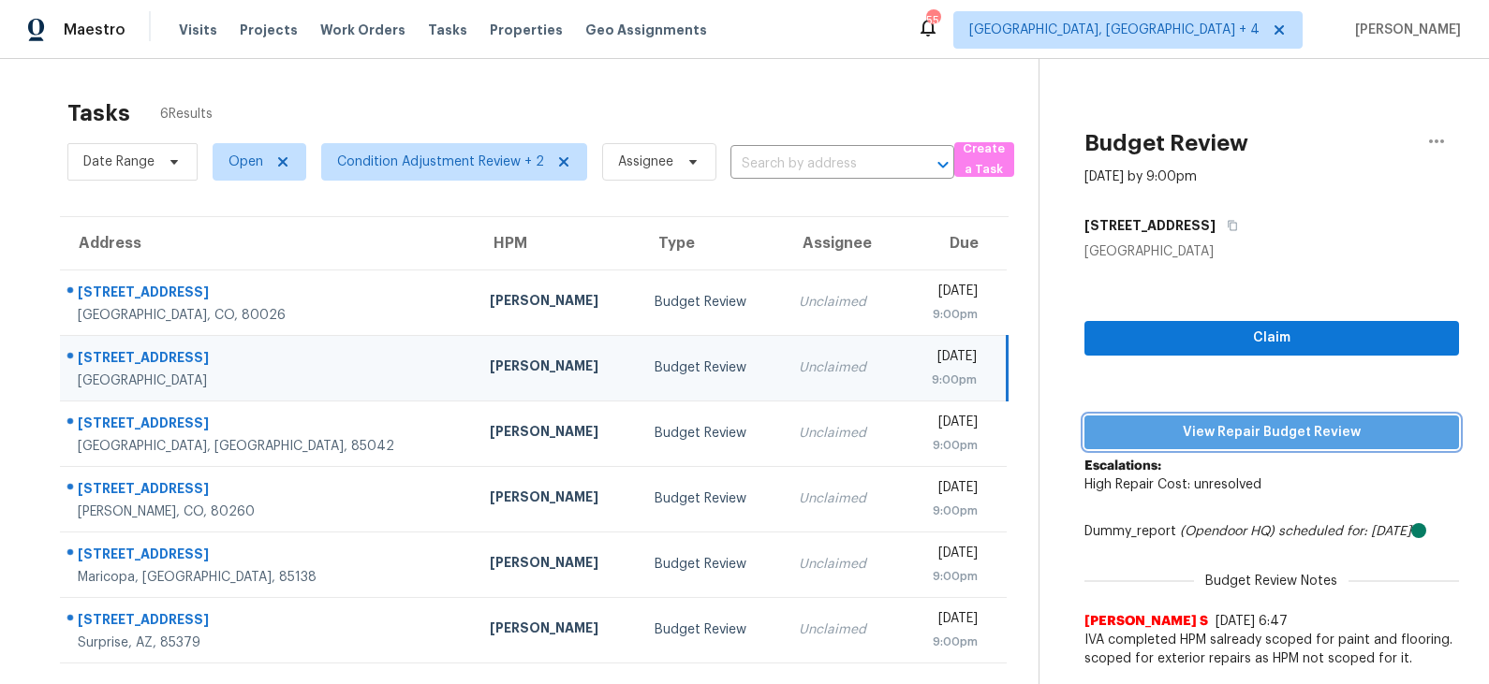
click at [1238, 431] on span "View Repair Budget Review" at bounding box center [1271, 432] width 345 height 23
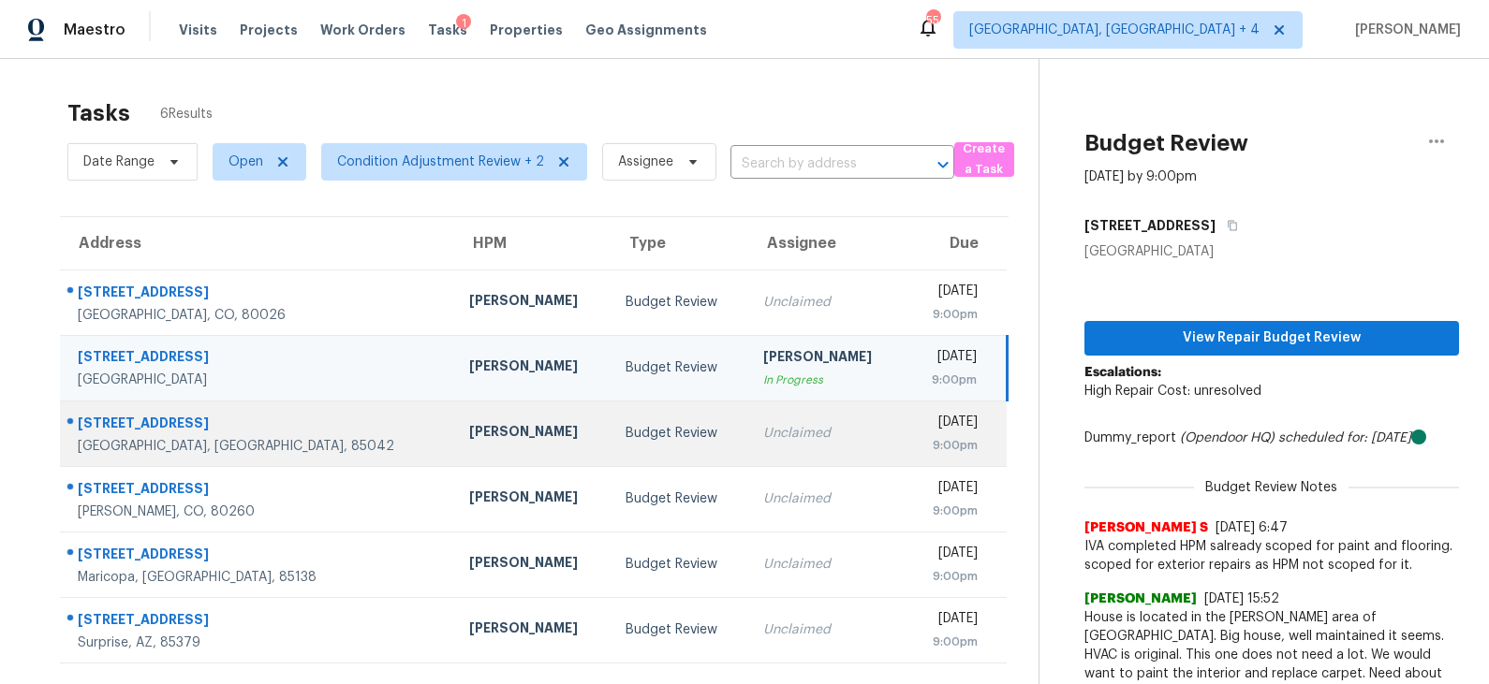
click at [625, 426] on div "Budget Review" at bounding box center [679, 433] width 108 height 19
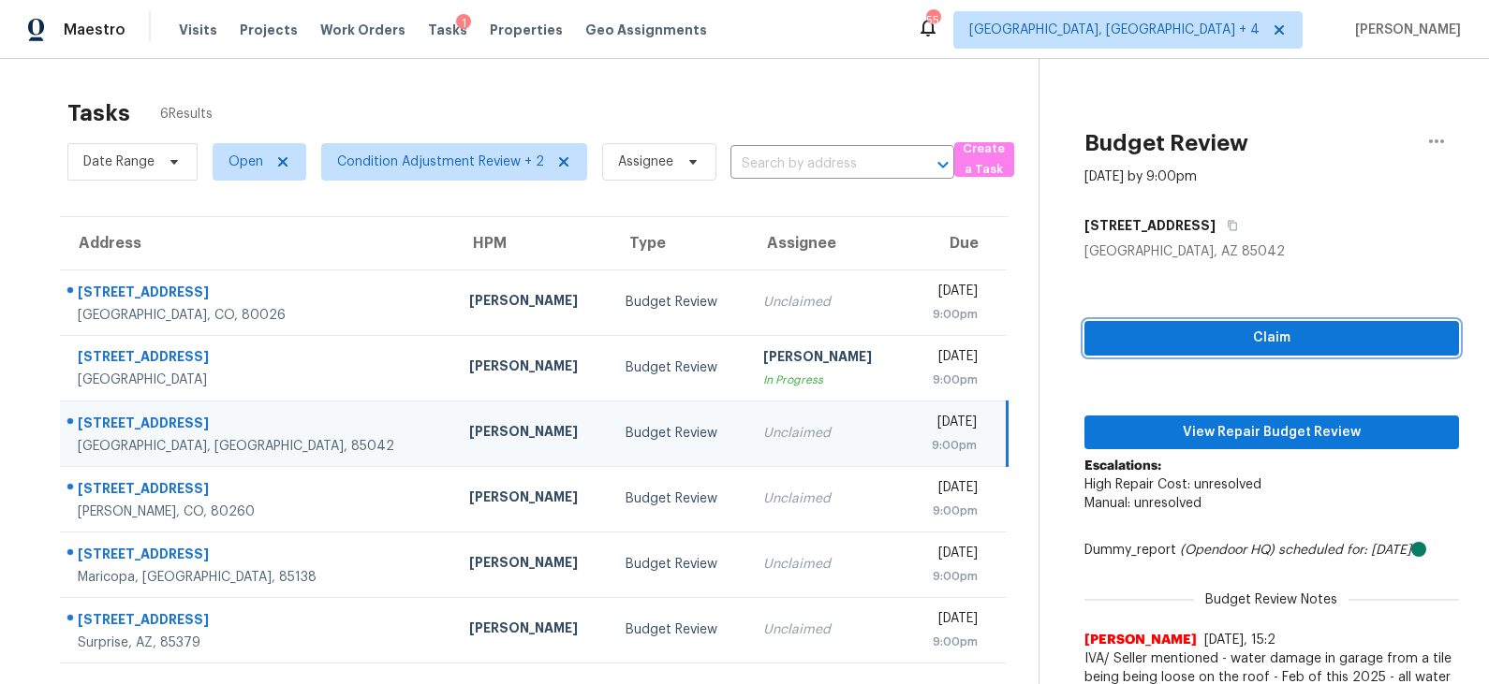
click at [1211, 341] on span "Claim" at bounding box center [1271, 338] width 345 height 23
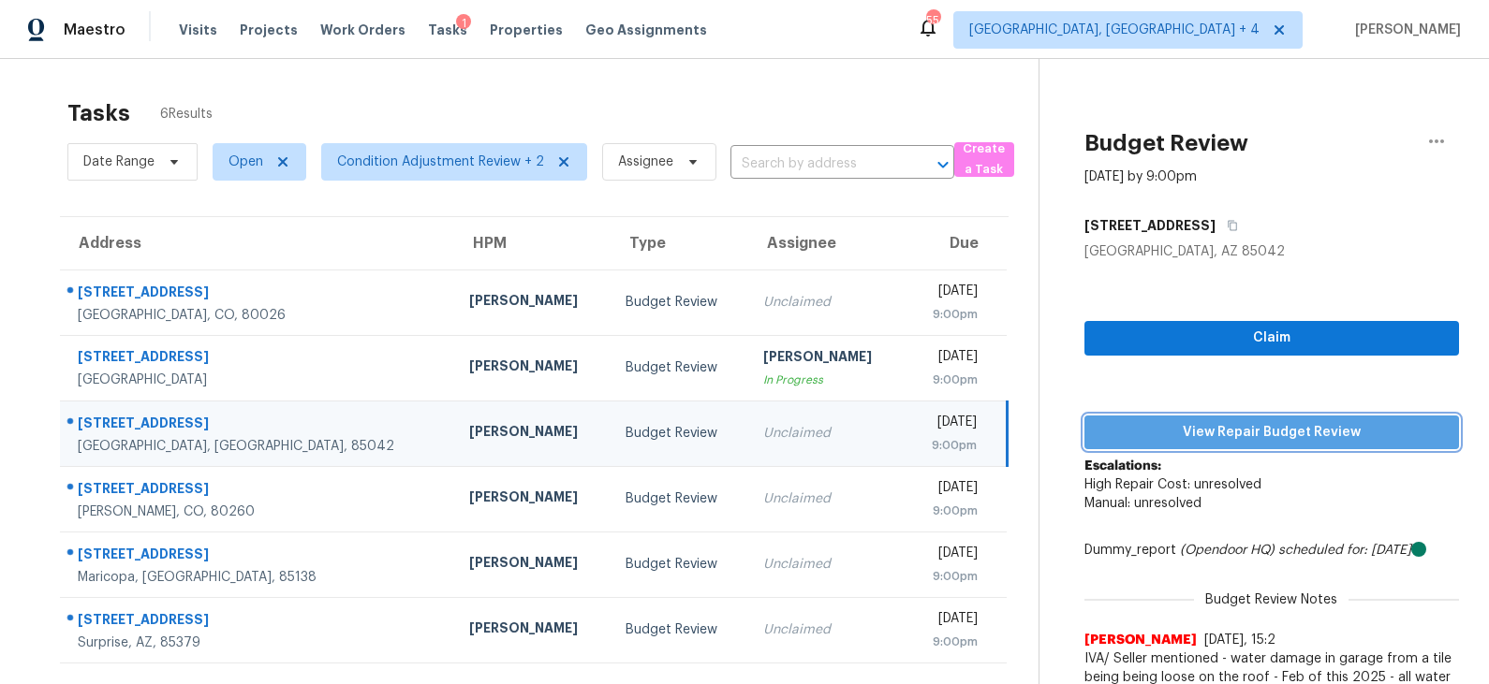
click at [1203, 434] on span "View Repair Budget Review" at bounding box center [1271, 432] width 345 height 23
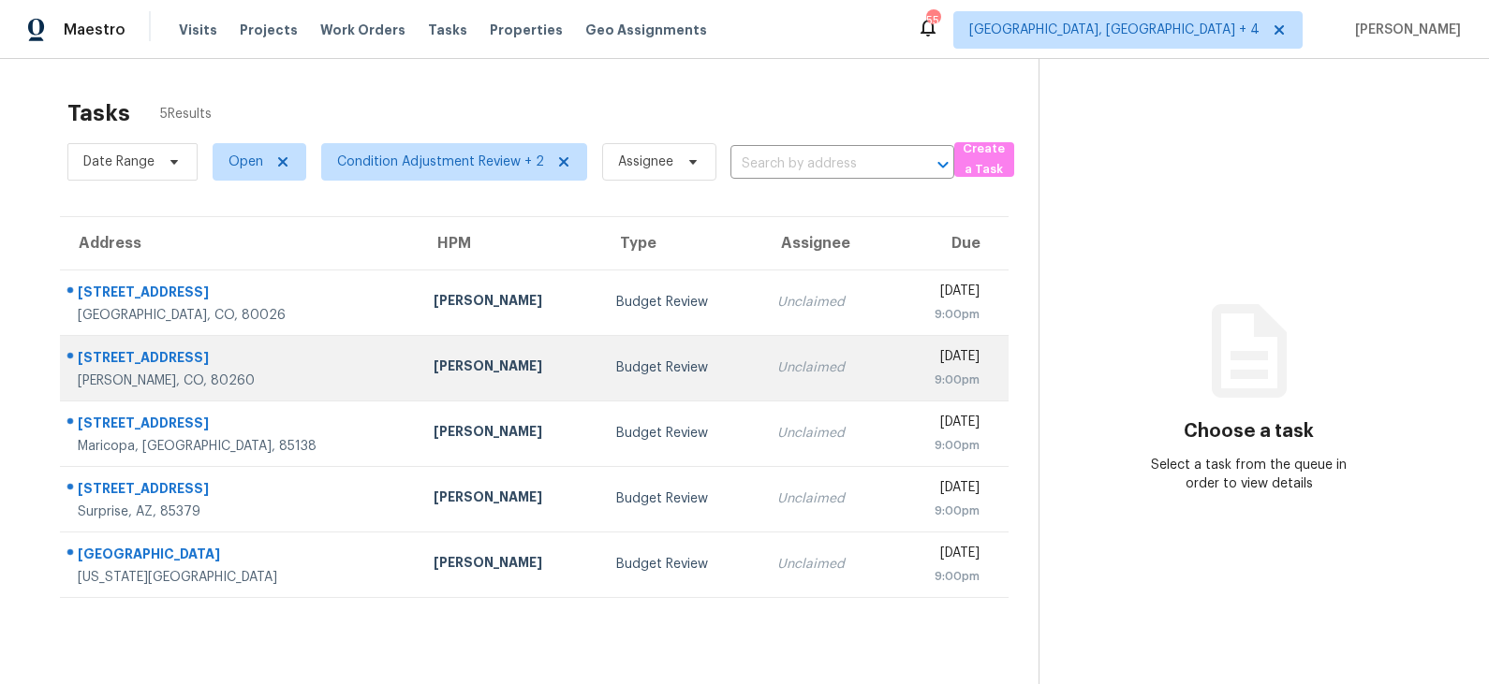
click at [616, 369] on div "Budget Review" at bounding box center [681, 368] width 131 height 19
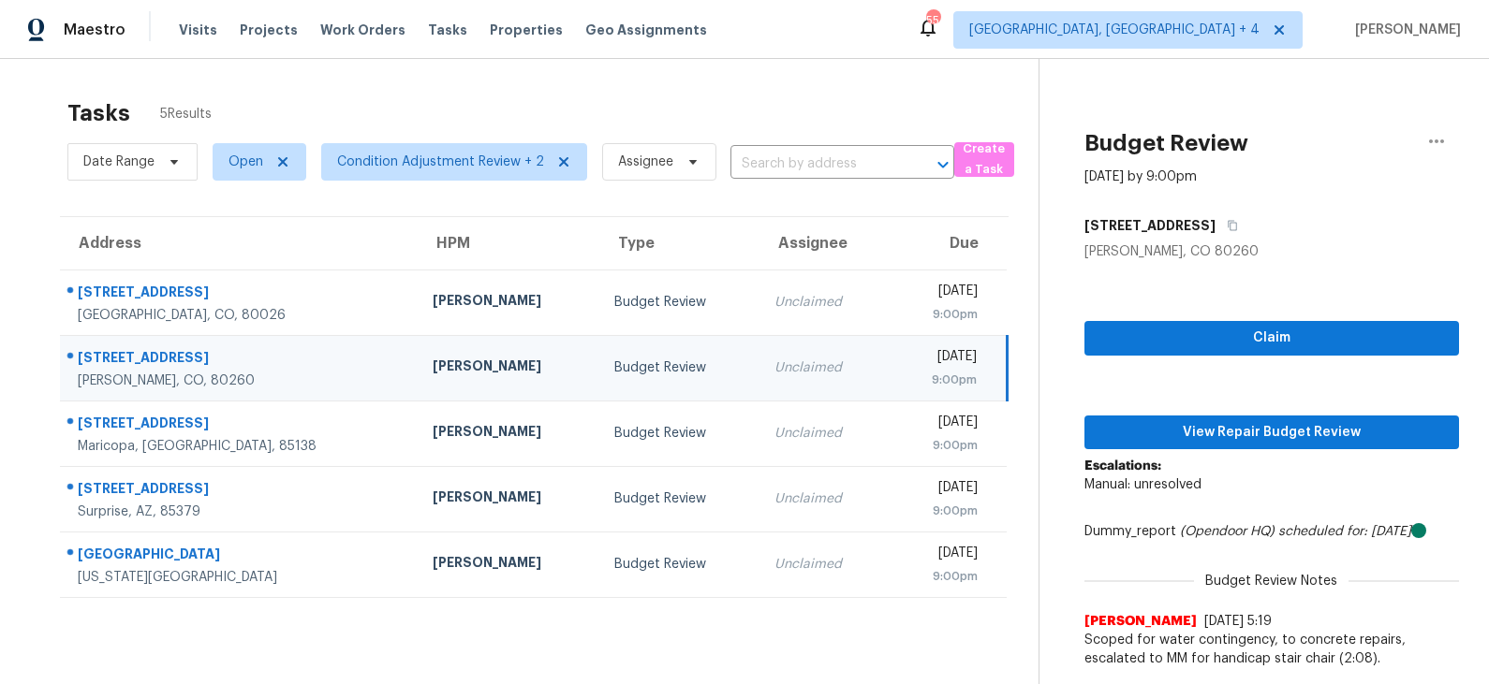
scroll to position [58, 0]
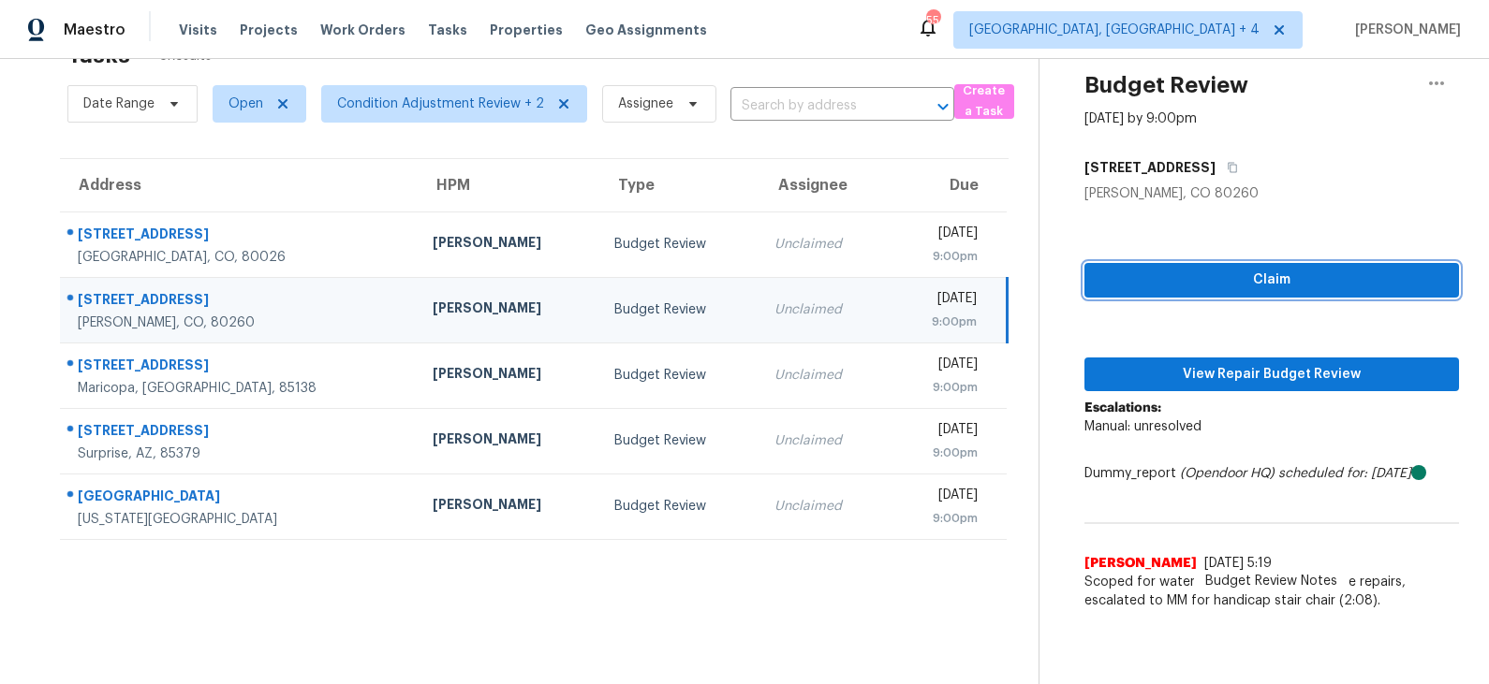
click at [1211, 277] on span "Claim" at bounding box center [1271, 280] width 345 height 23
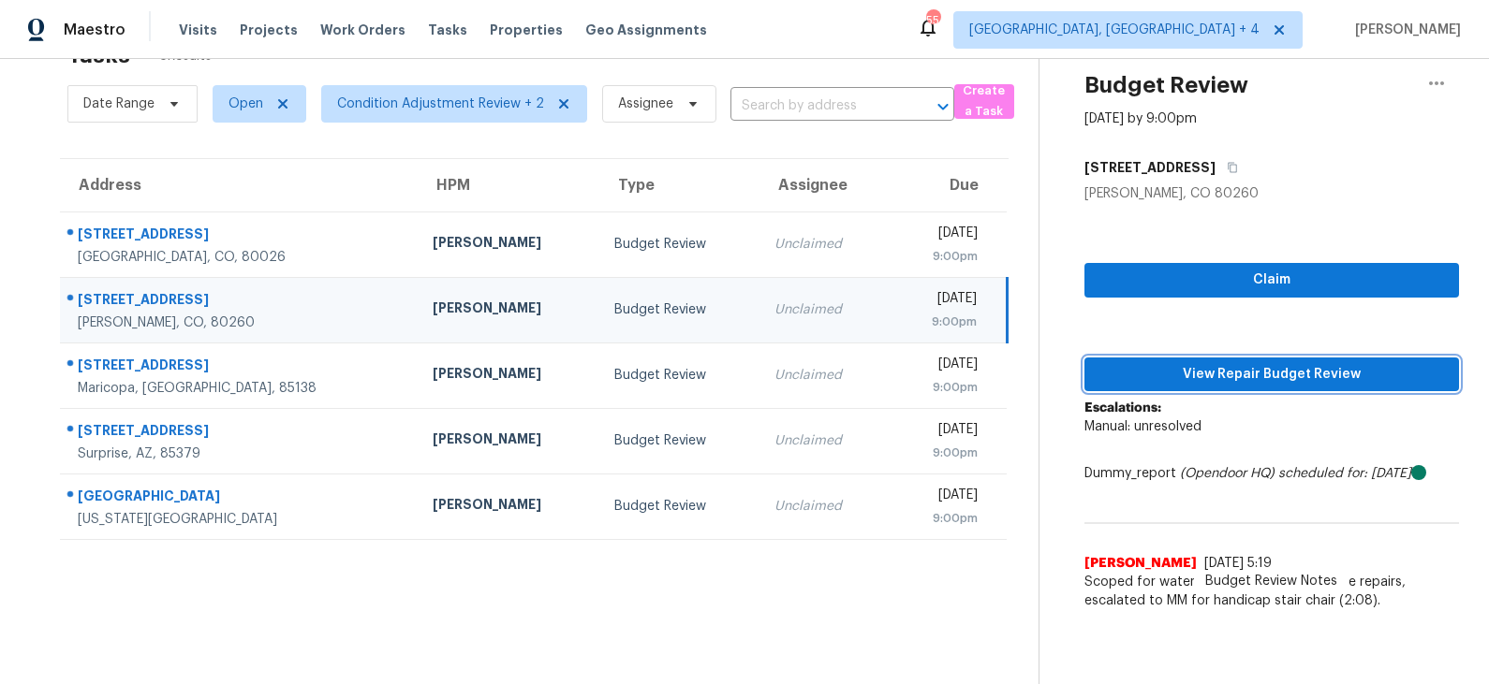
click at [1204, 377] on span "View Repair Budget Review" at bounding box center [1271, 374] width 345 height 23
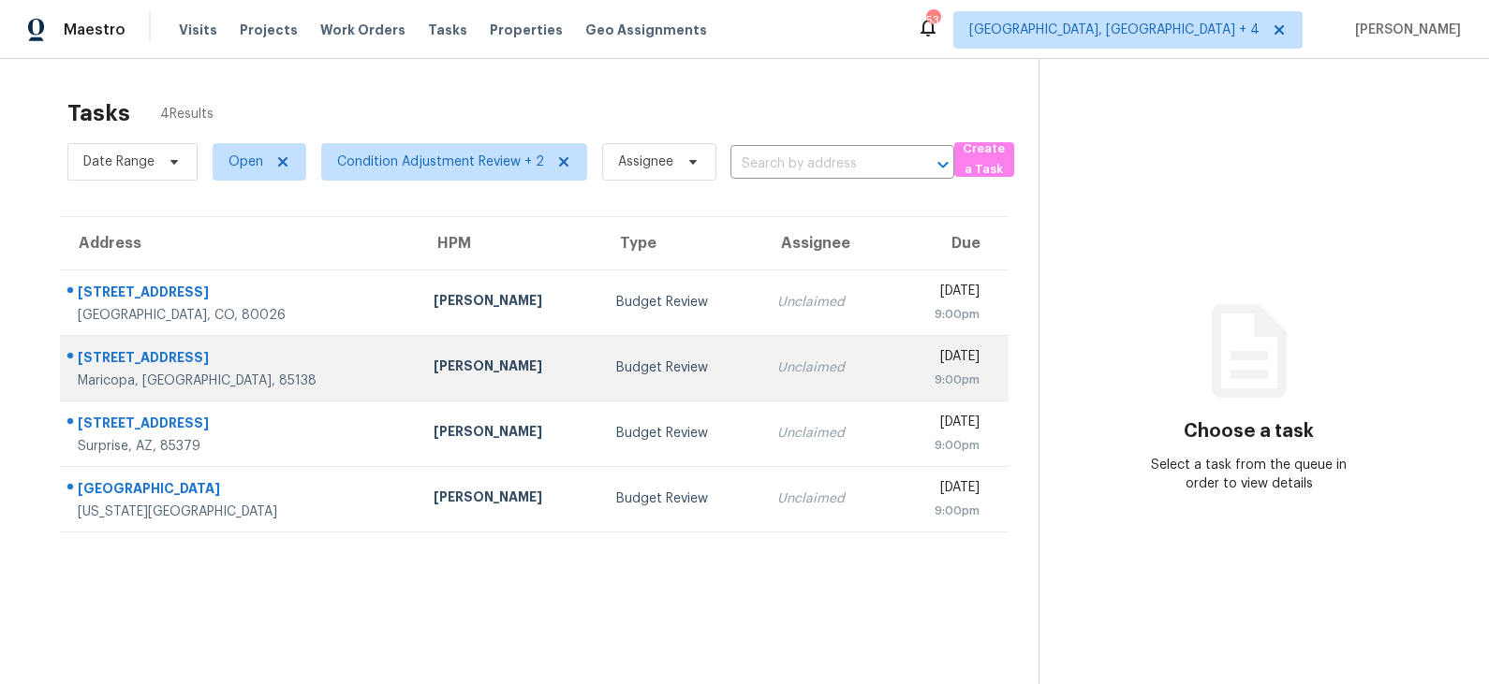
click at [616, 373] on div "Budget Review" at bounding box center [681, 368] width 131 height 19
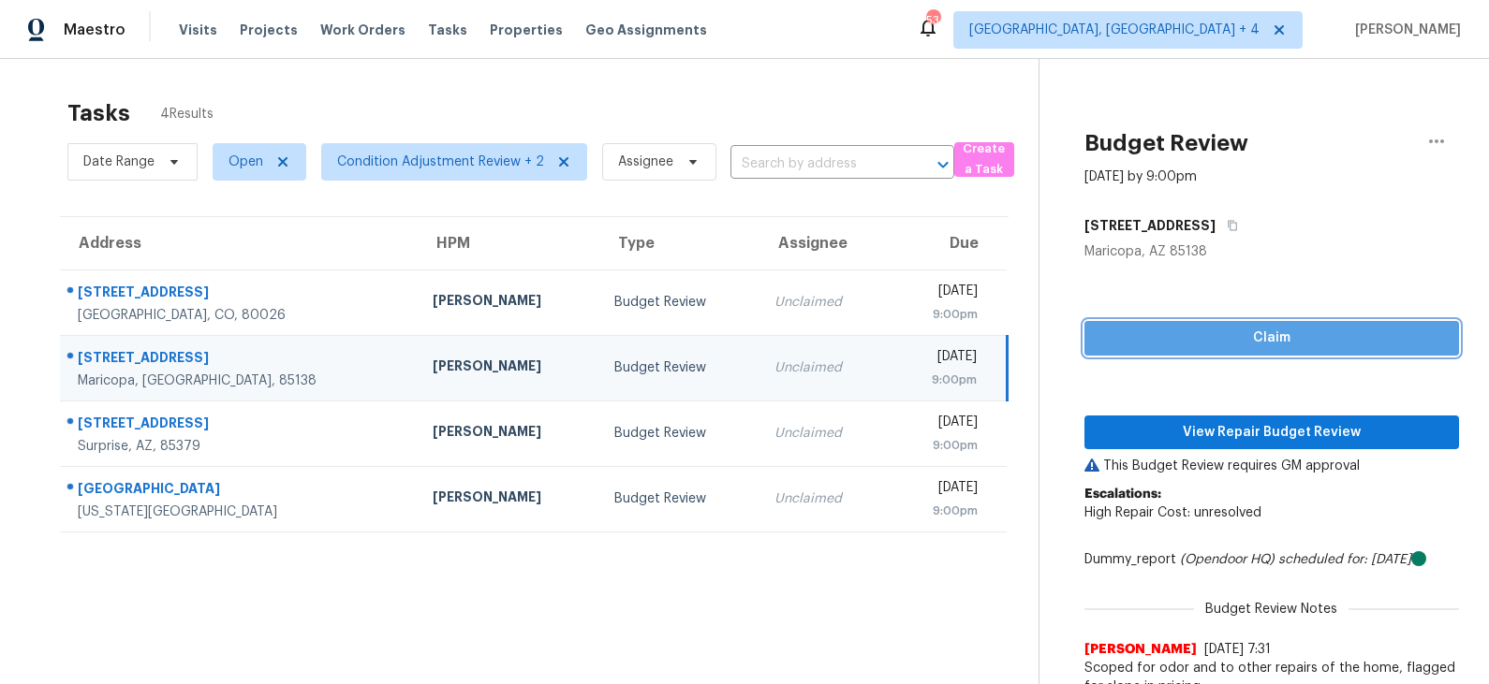
click at [1191, 346] on span "Claim" at bounding box center [1271, 338] width 345 height 23
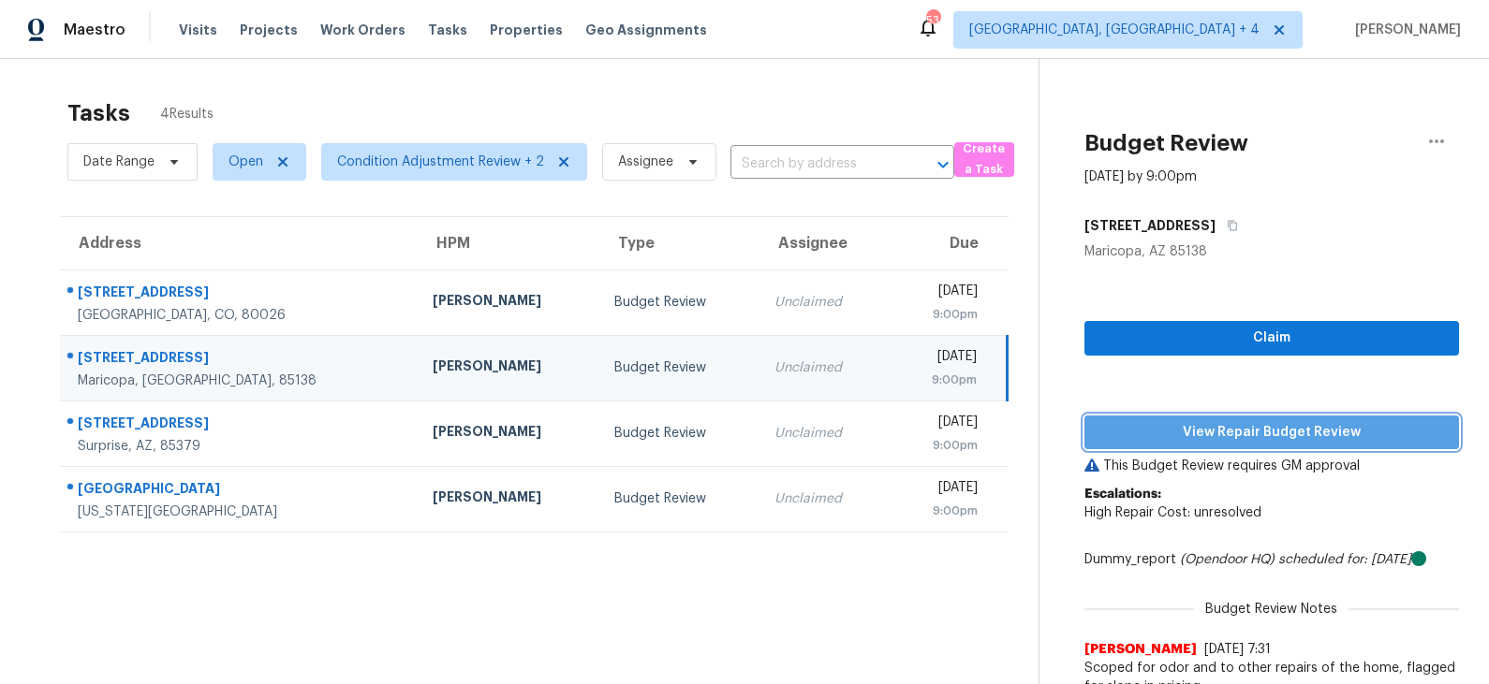
click at [1196, 427] on span "View Repair Budget Review" at bounding box center [1271, 432] width 345 height 23
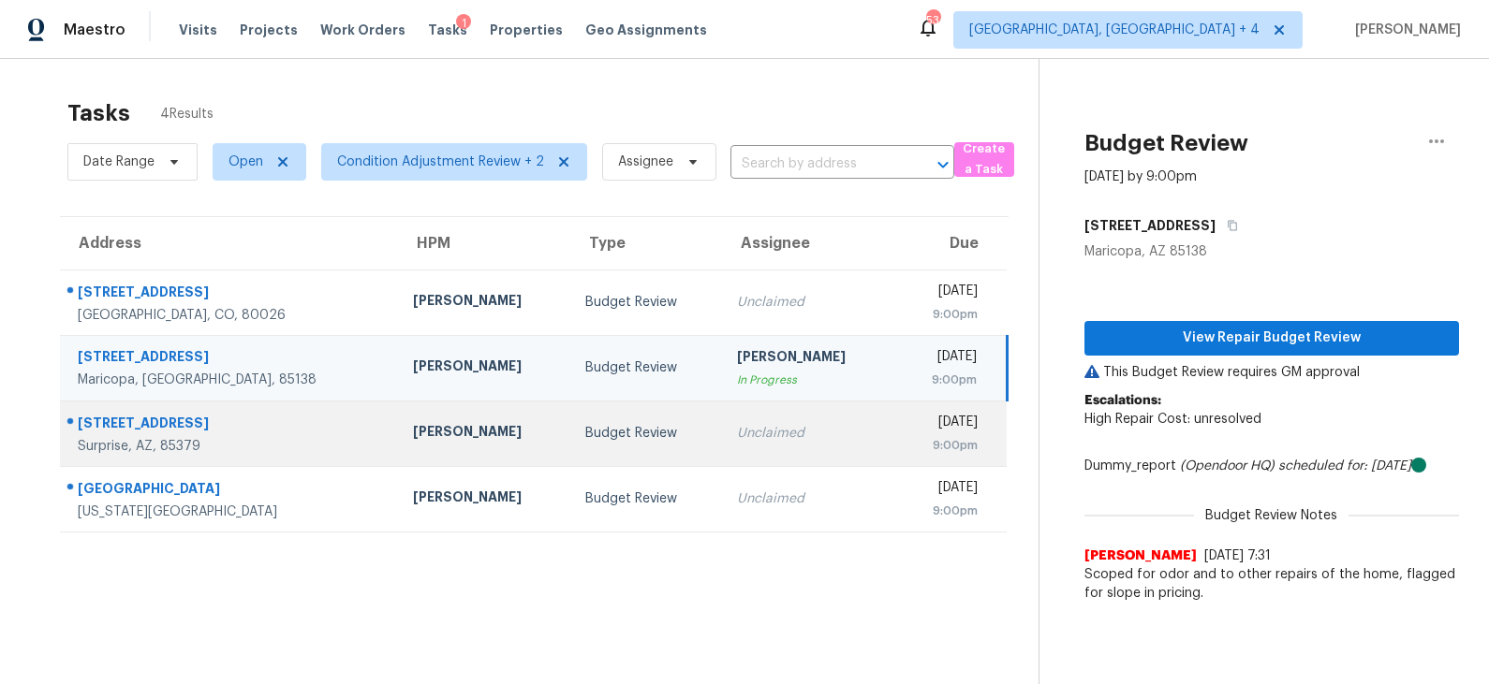
click at [644, 429] on div "Budget Review" at bounding box center [646, 433] width 122 height 19
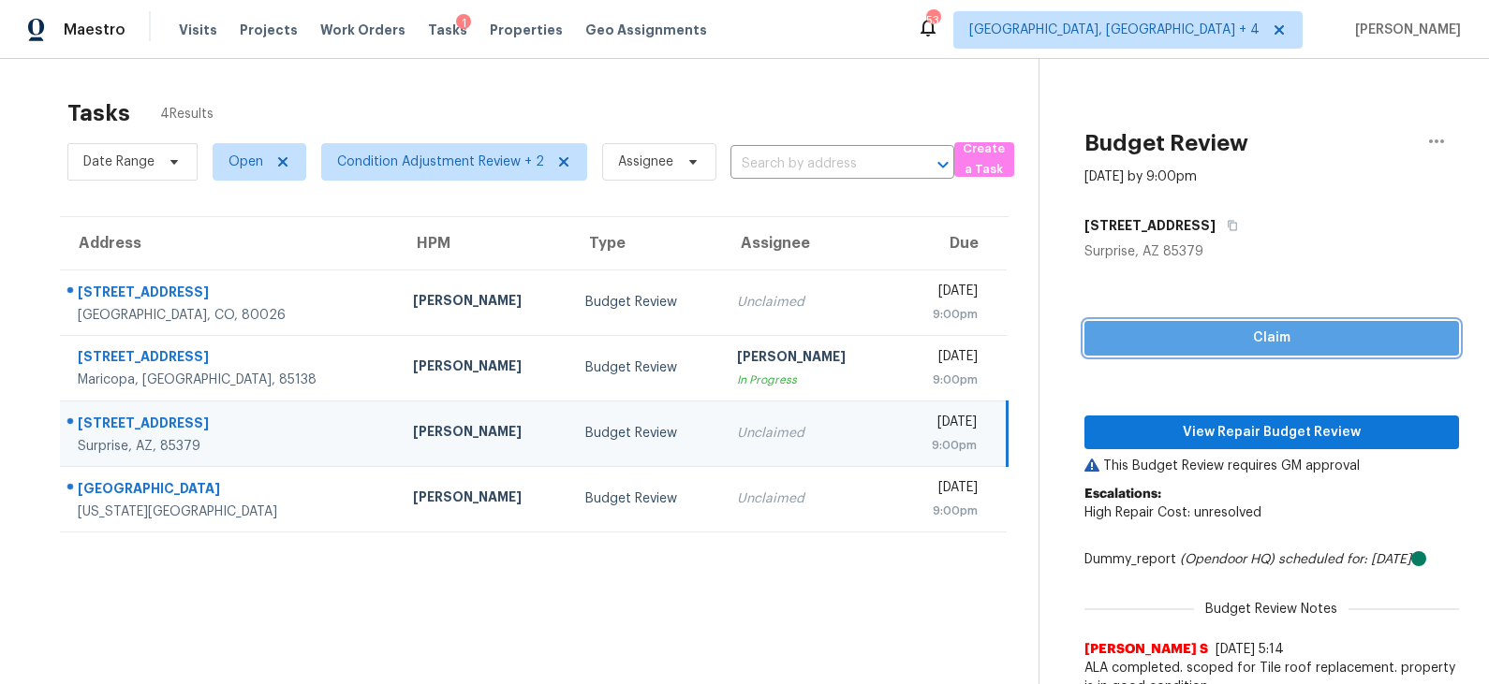
click at [1181, 329] on span "Claim" at bounding box center [1271, 338] width 345 height 23
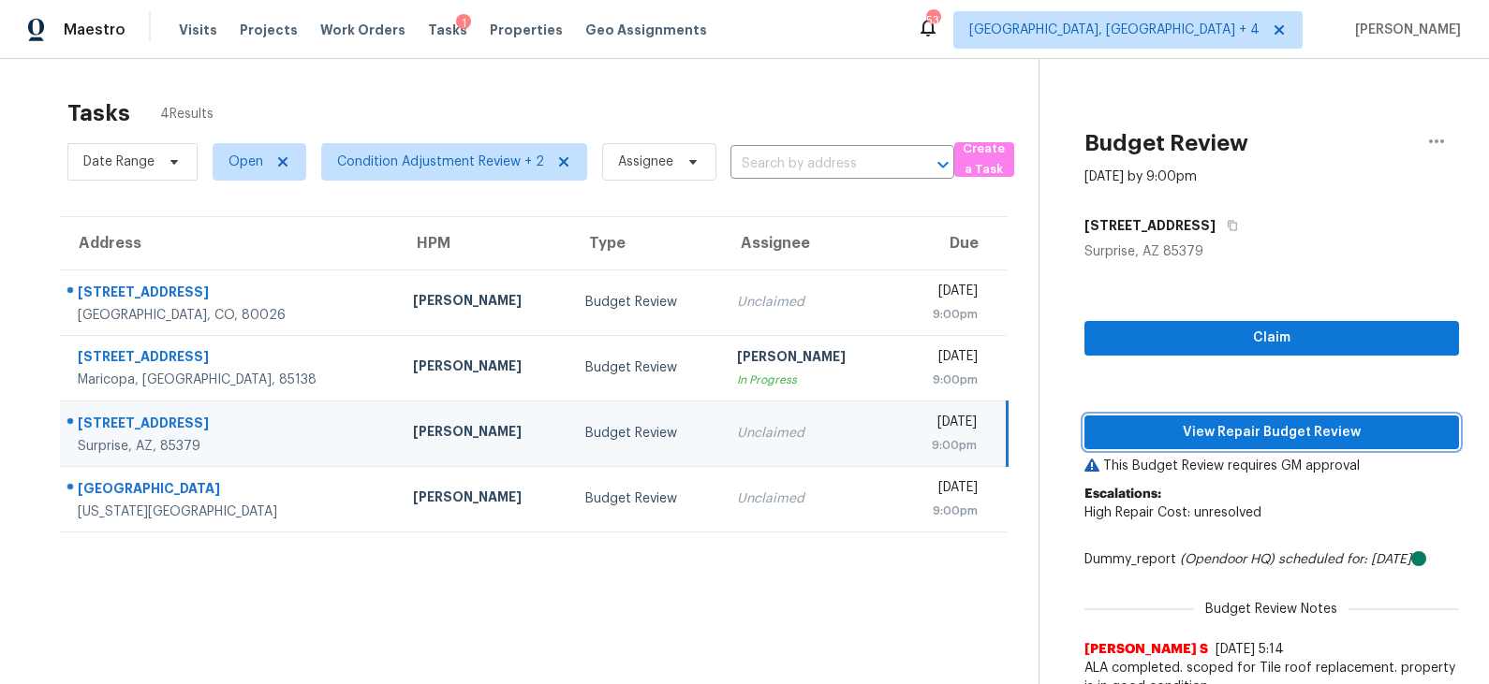
click at [1180, 430] on span "View Repair Budget Review" at bounding box center [1271, 432] width 345 height 23
